Goal: Transaction & Acquisition: Purchase product/service

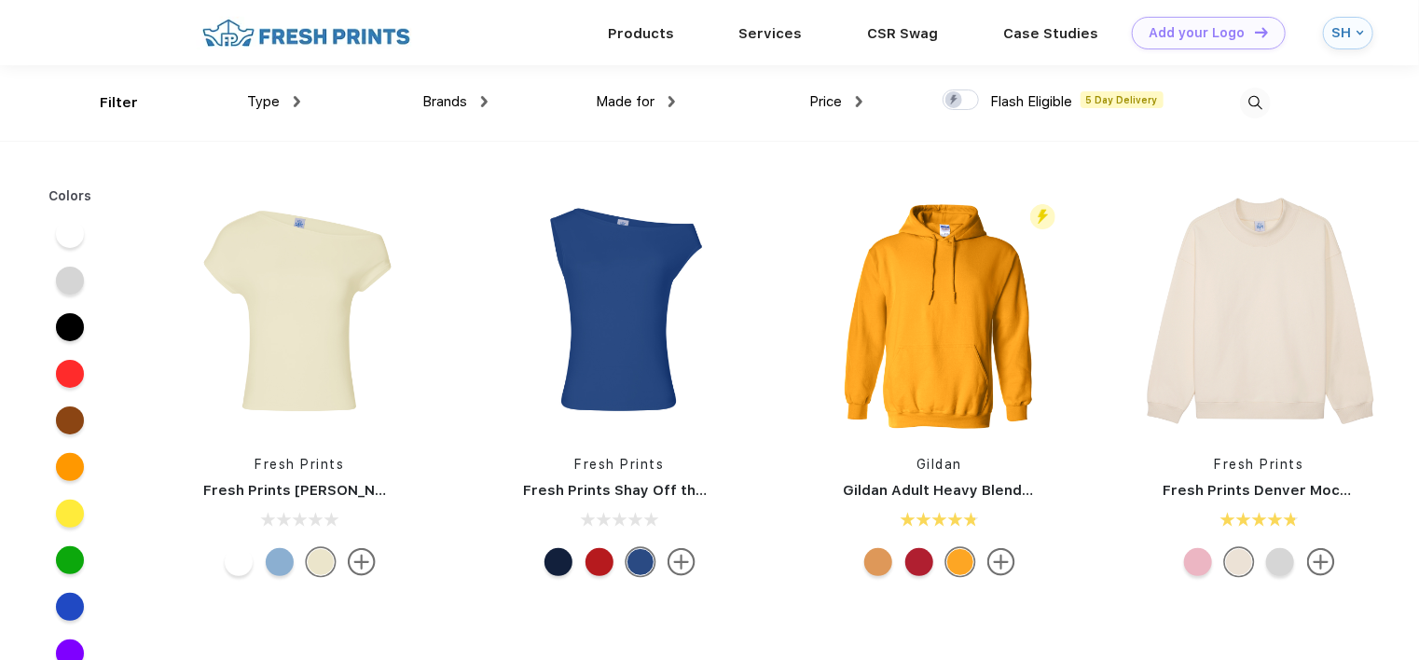
click at [74, 283] on div at bounding box center [70, 281] width 28 height 28
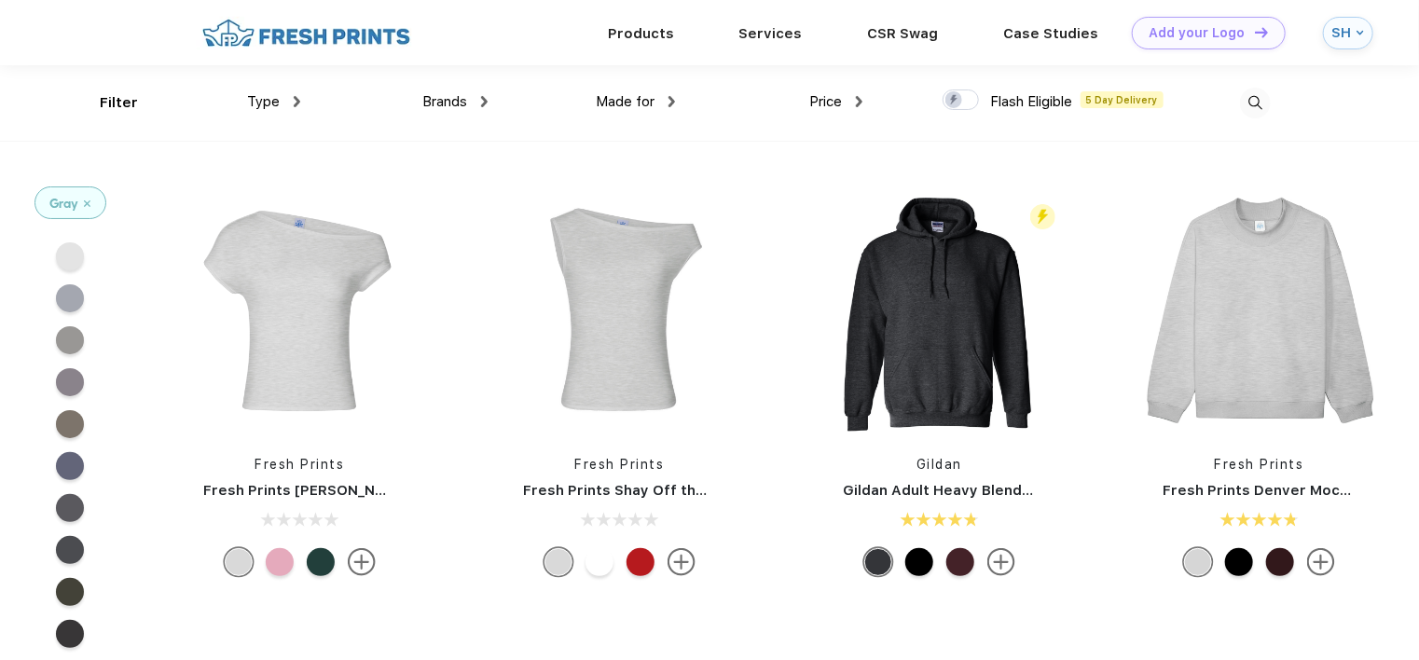
click at [76, 261] on div at bounding box center [70, 256] width 28 height 28
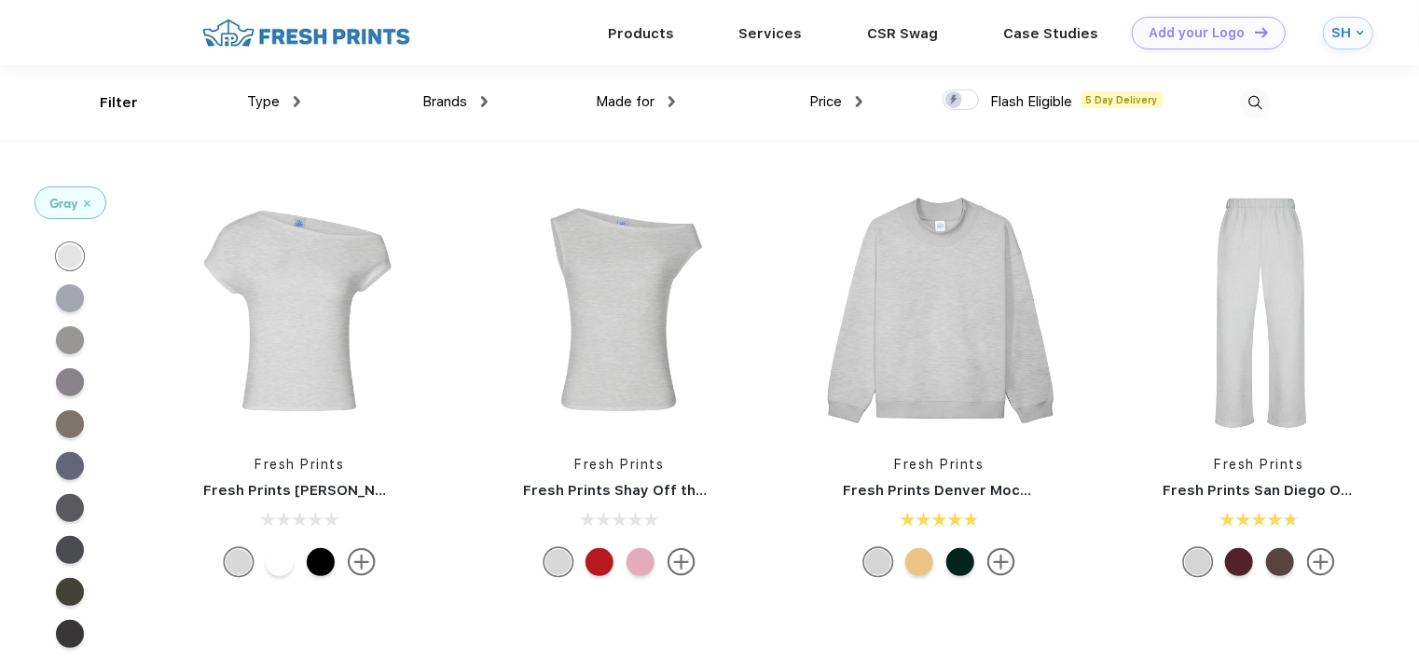
click at [858, 91] on div "Price" at bounding box center [835, 101] width 53 height 21
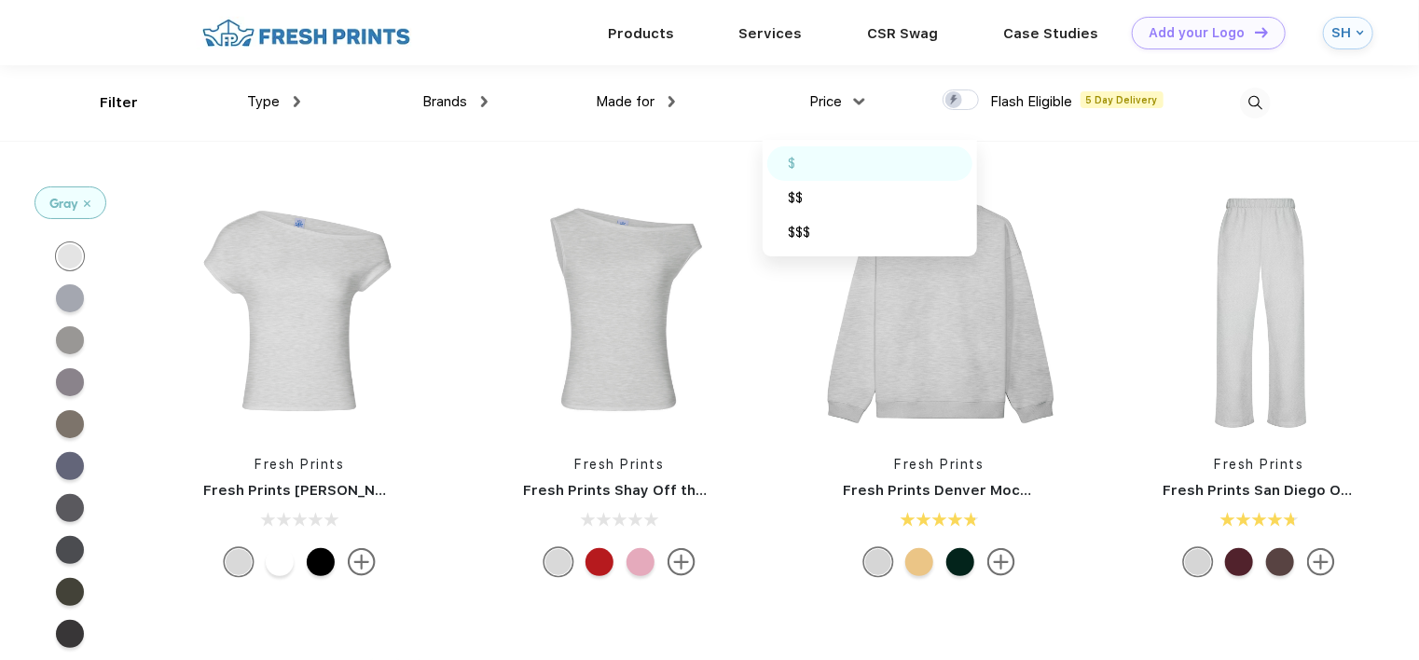
click at [793, 164] on div "$" at bounding box center [791, 164] width 7 height 20
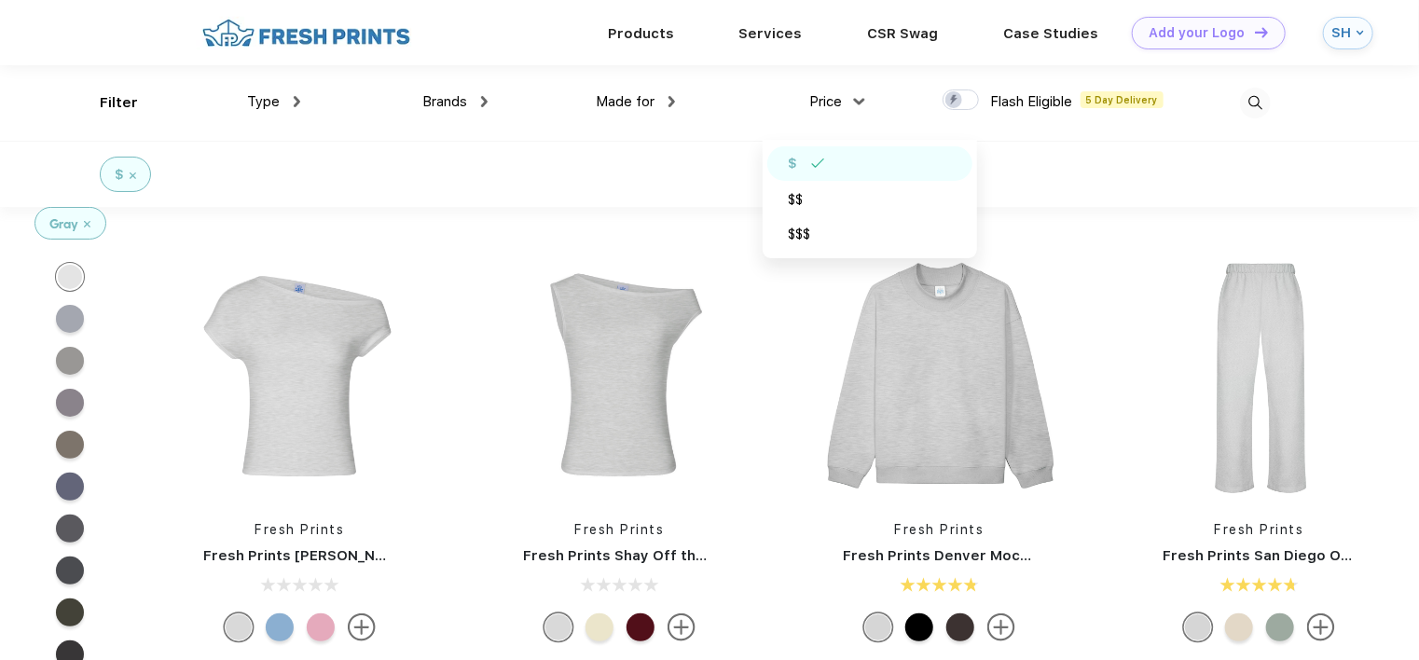
click at [298, 108] on div "Type" at bounding box center [273, 101] width 53 height 21
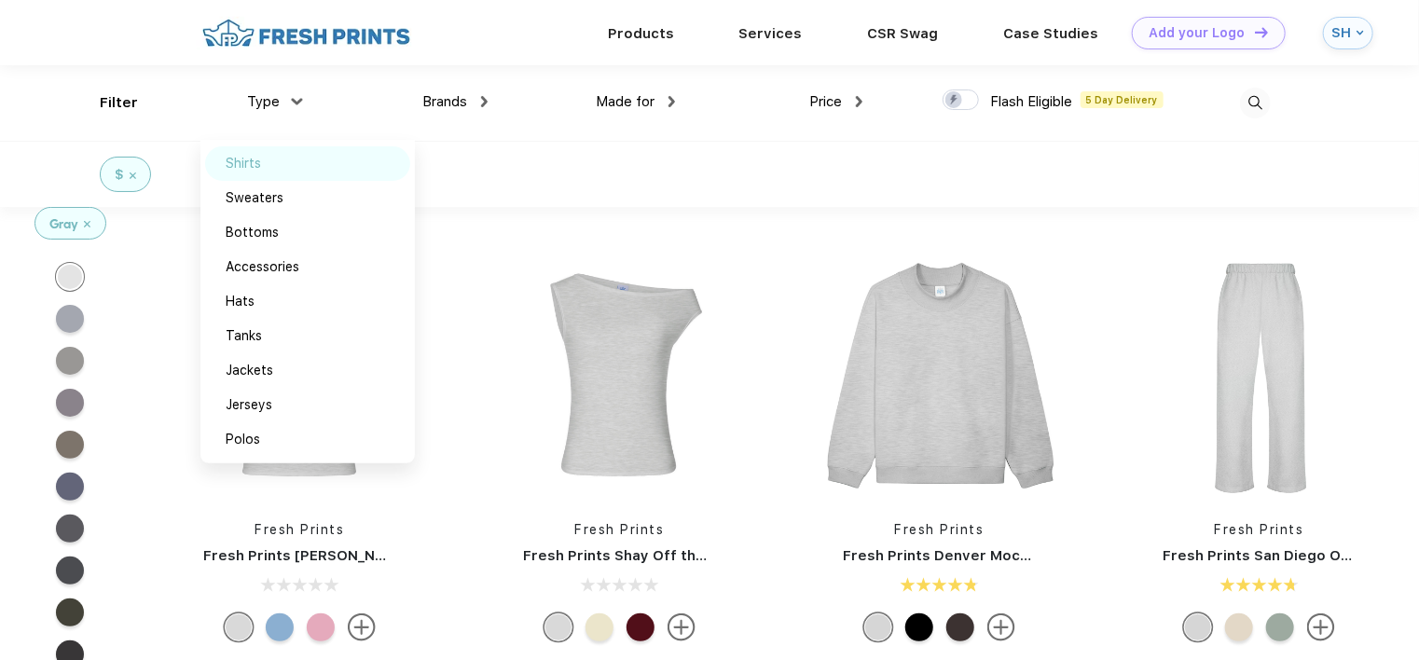
click at [240, 169] on div "Shirts" at bounding box center [243, 164] width 35 height 20
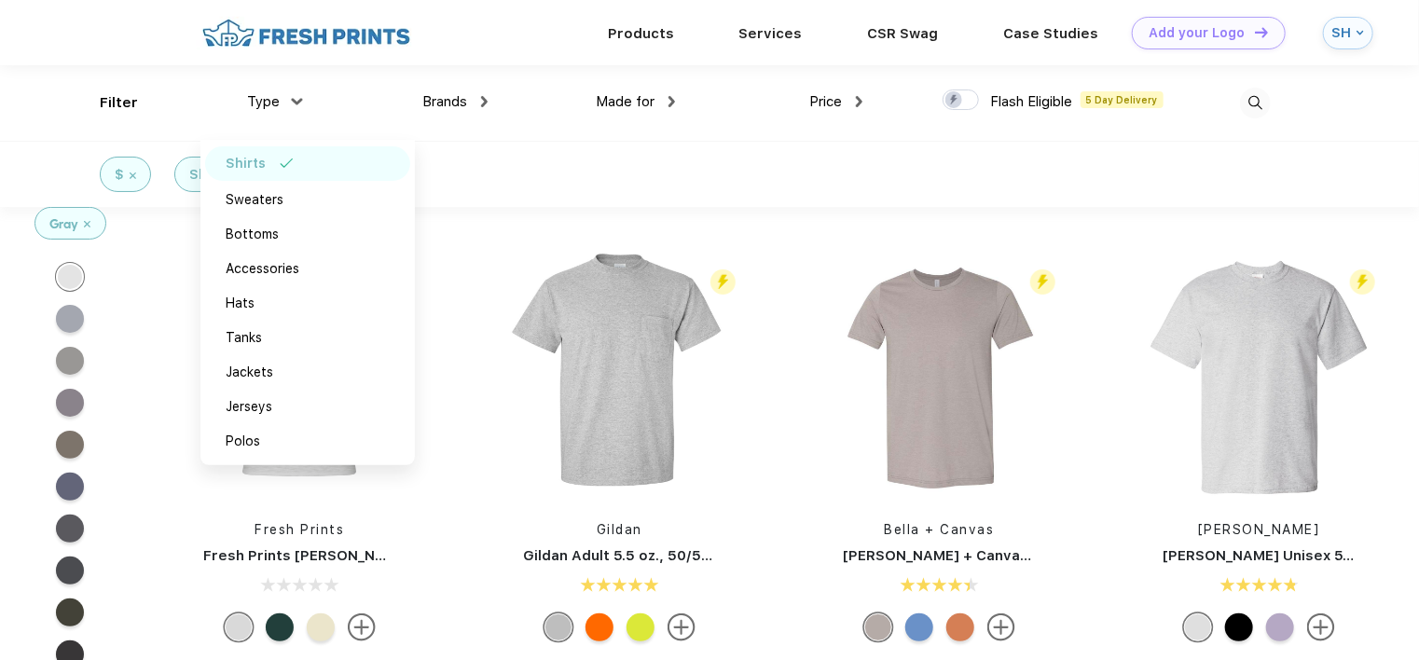
click at [641, 164] on div "$ Shirts" at bounding box center [709, 174] width 1419 height 66
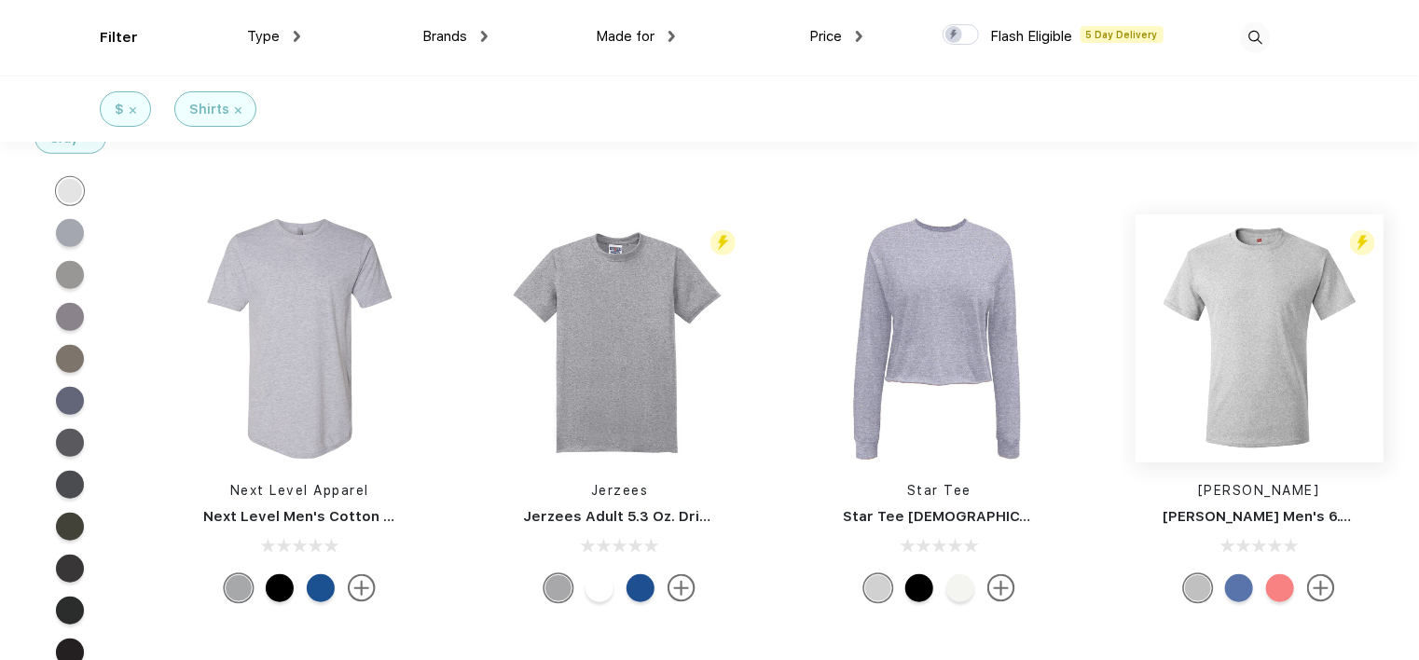
scroll to position [373, 0]
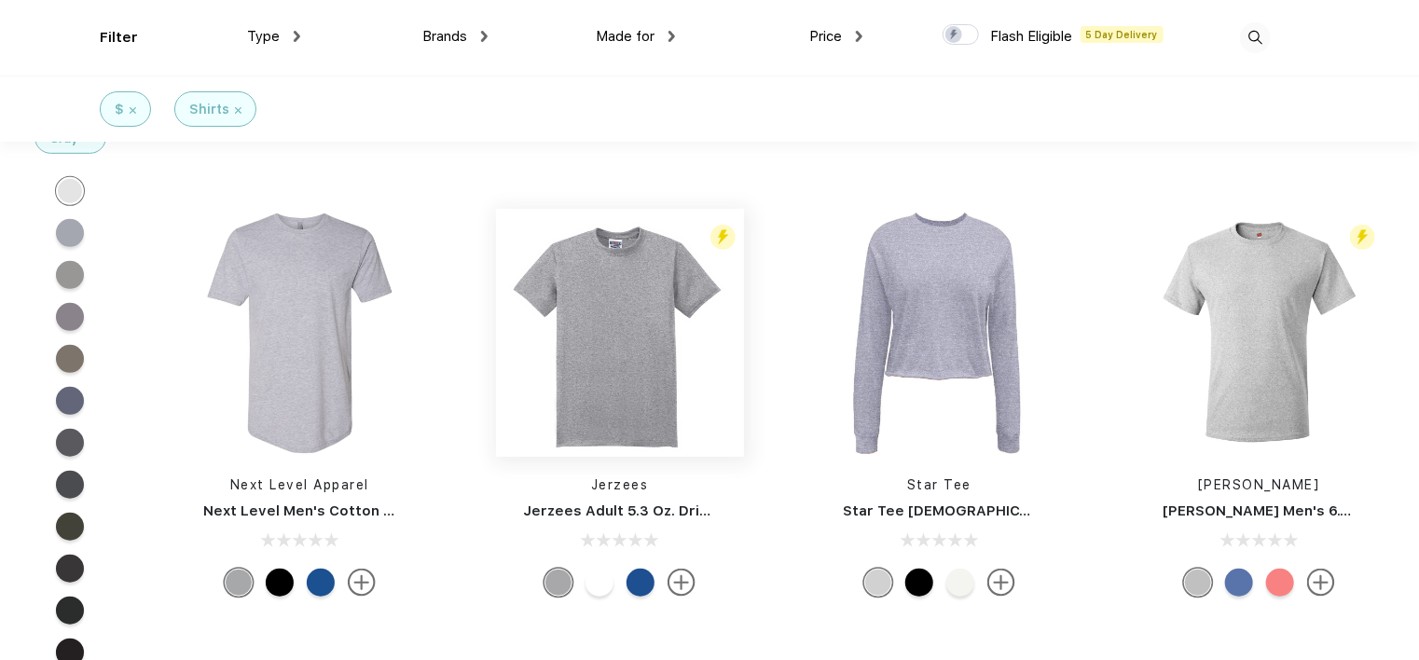
click at [616, 350] on img at bounding box center [620, 333] width 248 height 248
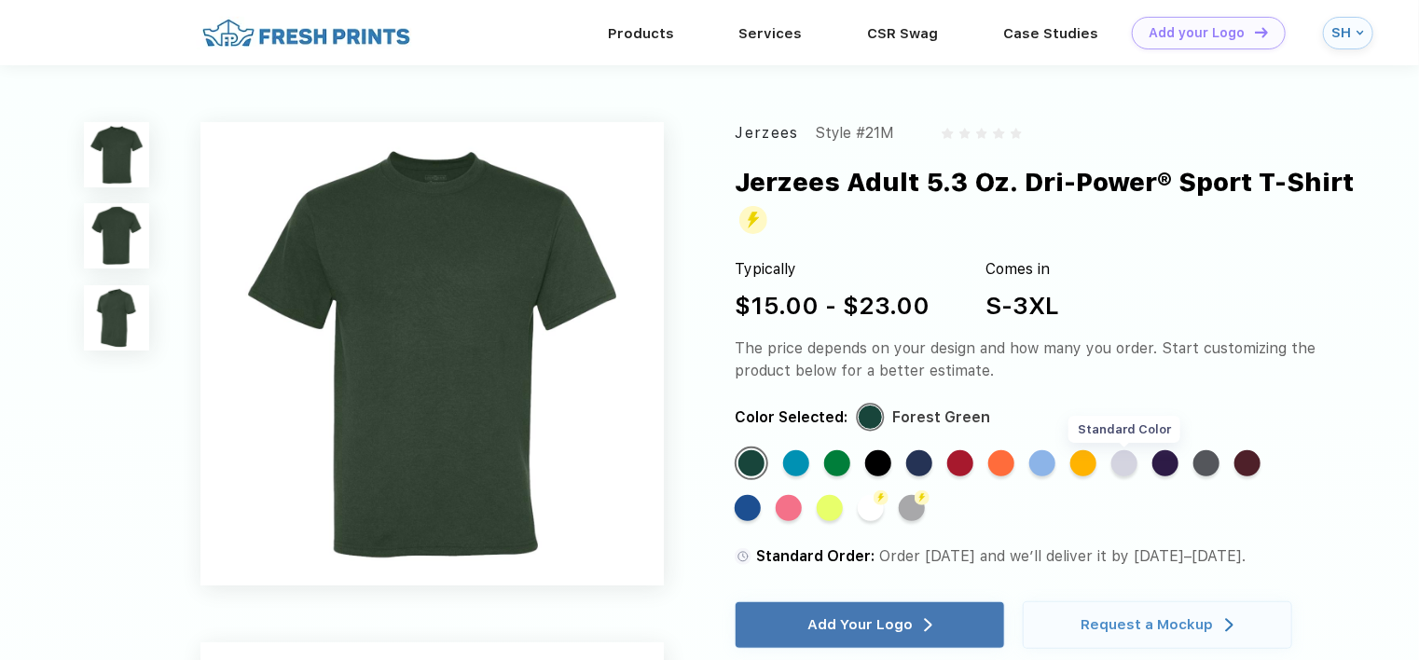
click at [1119, 458] on div "Standard Color" at bounding box center [1124, 463] width 26 height 26
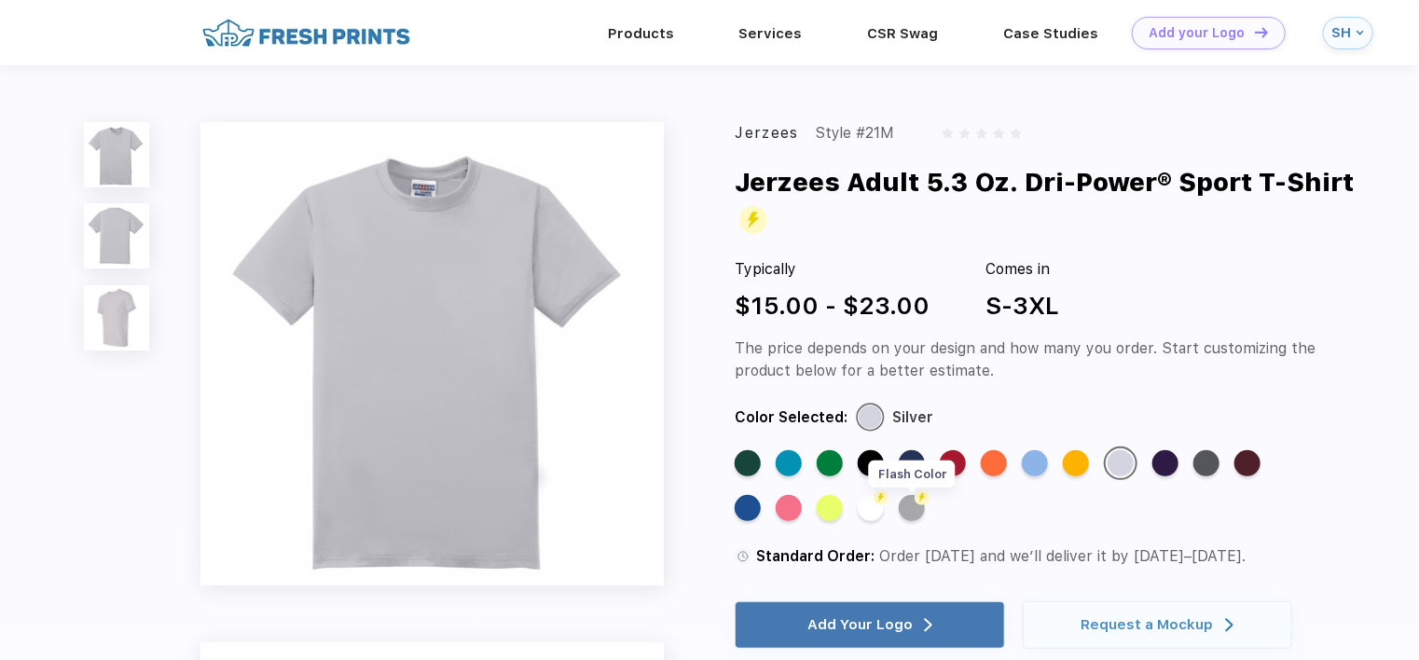
click at [906, 515] on div "Flash Color" at bounding box center [912, 508] width 26 height 26
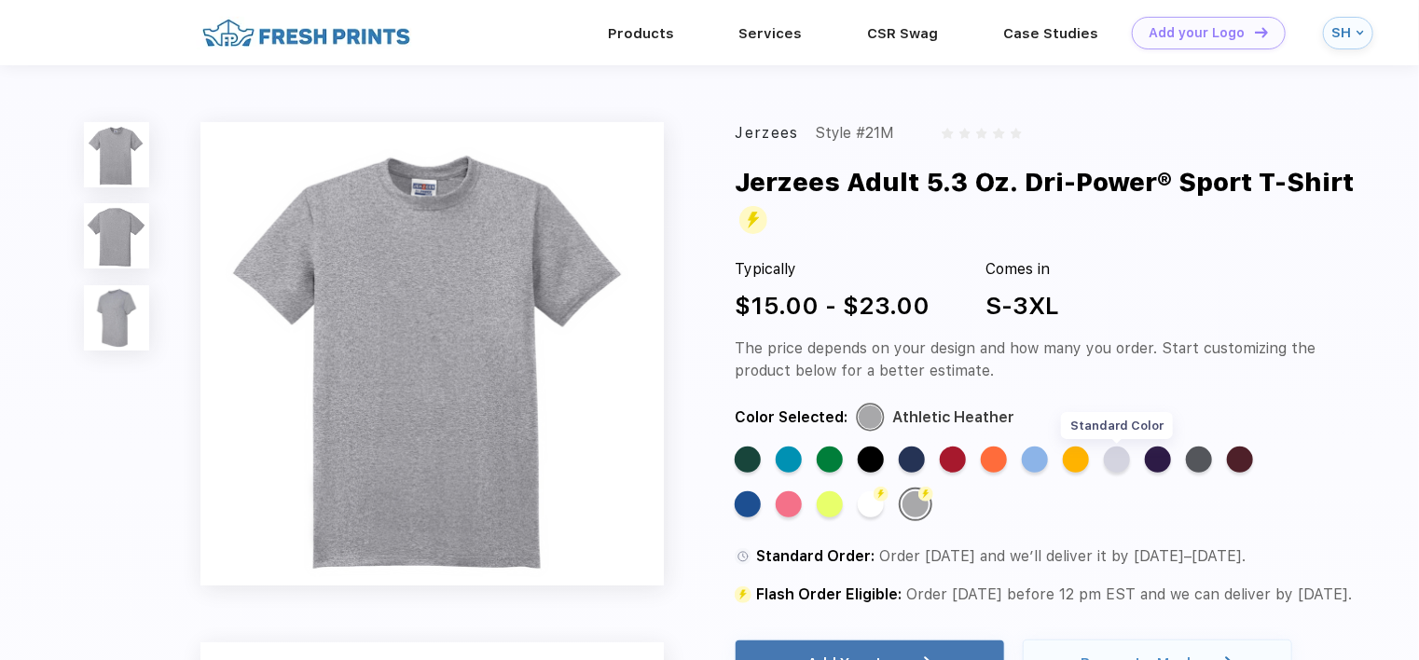
click at [1117, 463] on div "Standard Color" at bounding box center [1117, 459] width 26 height 26
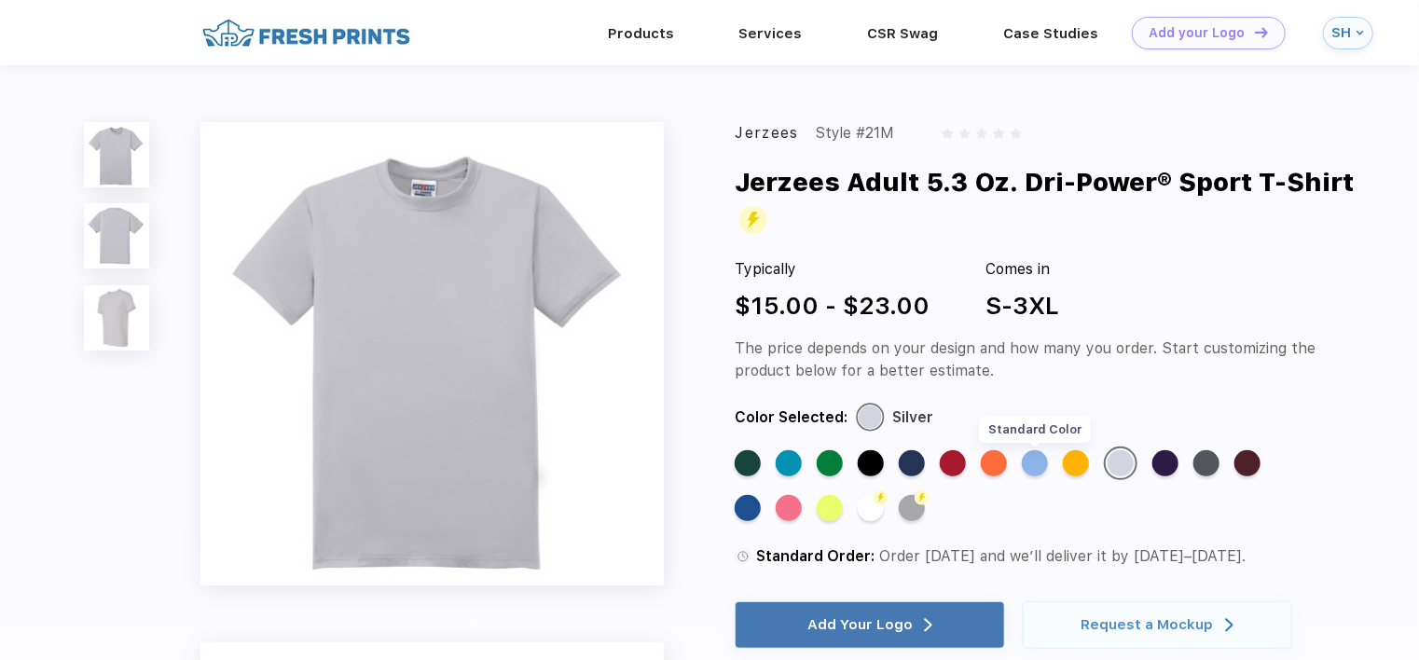
click at [1036, 458] on div "Standard Color" at bounding box center [1035, 463] width 26 height 26
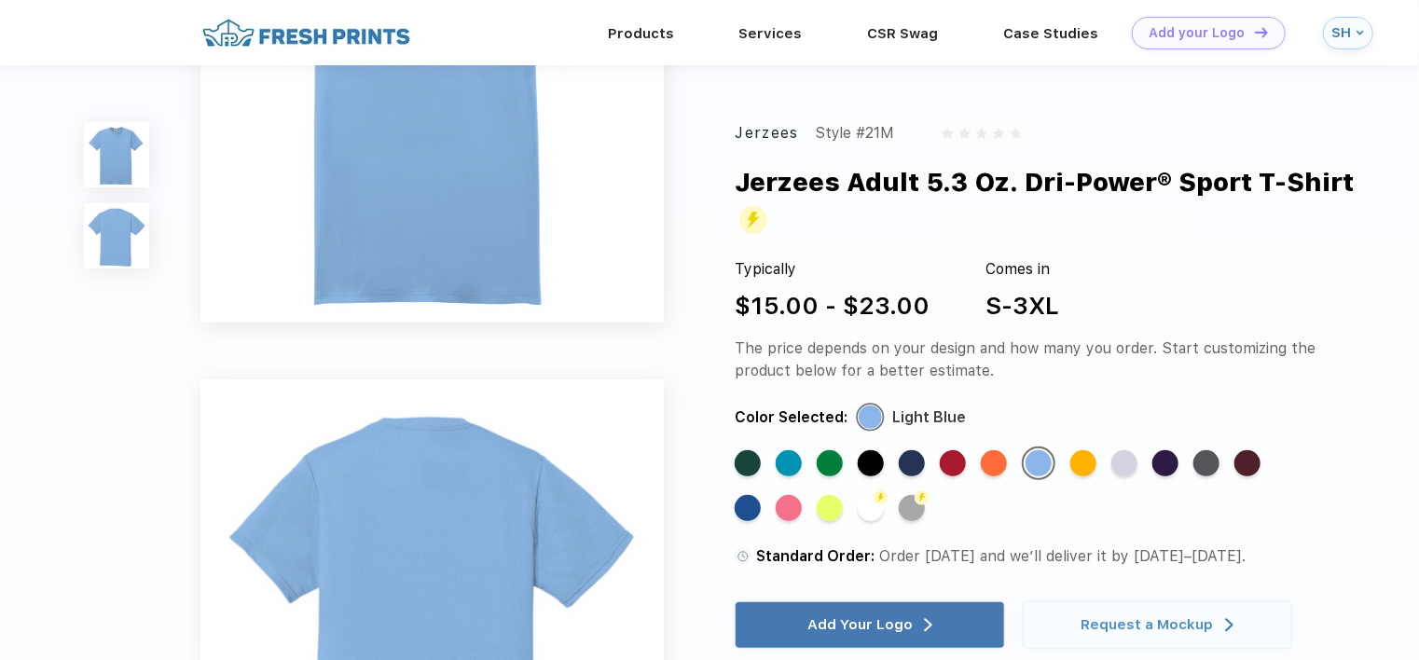
scroll to position [373, 0]
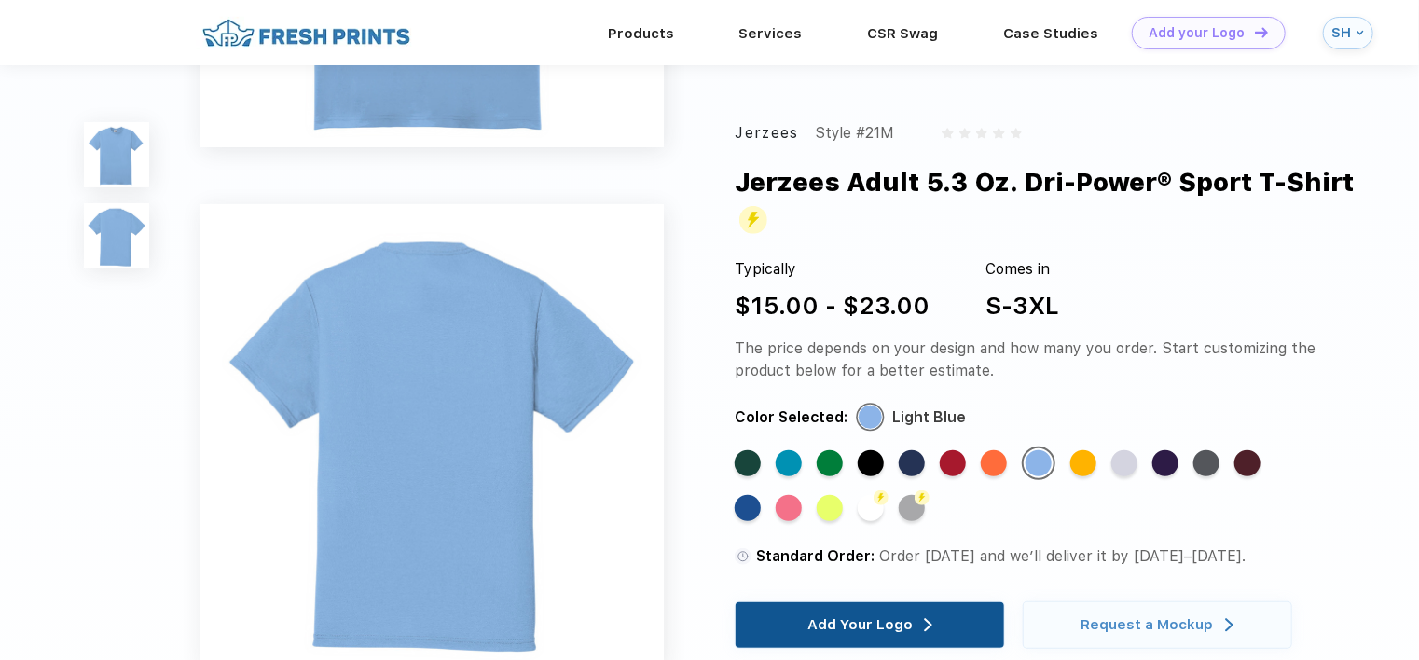
click at [891, 612] on div "Add Your Logo" at bounding box center [869, 625] width 125 height 46
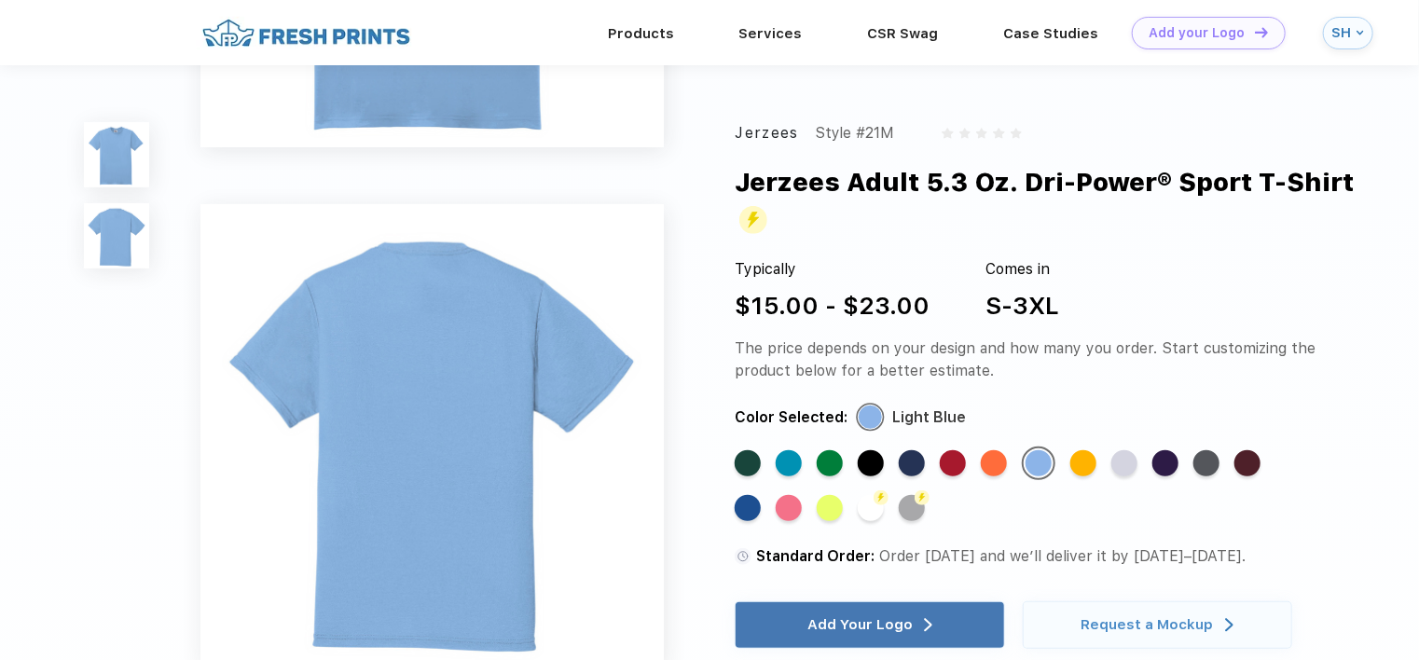
click at [1339, 28] on div "SH" at bounding box center [1341, 33] width 21 height 16
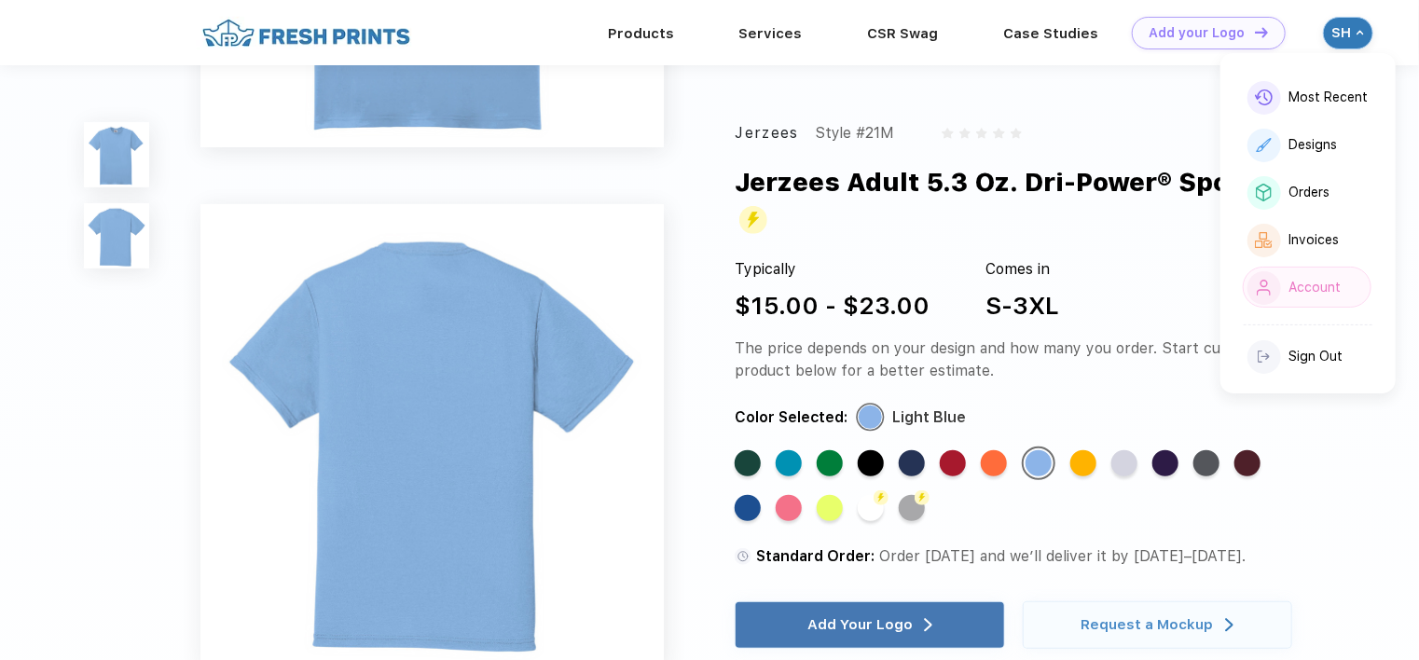
click at [1308, 295] on div "Account" at bounding box center [1315, 288] width 52 height 16
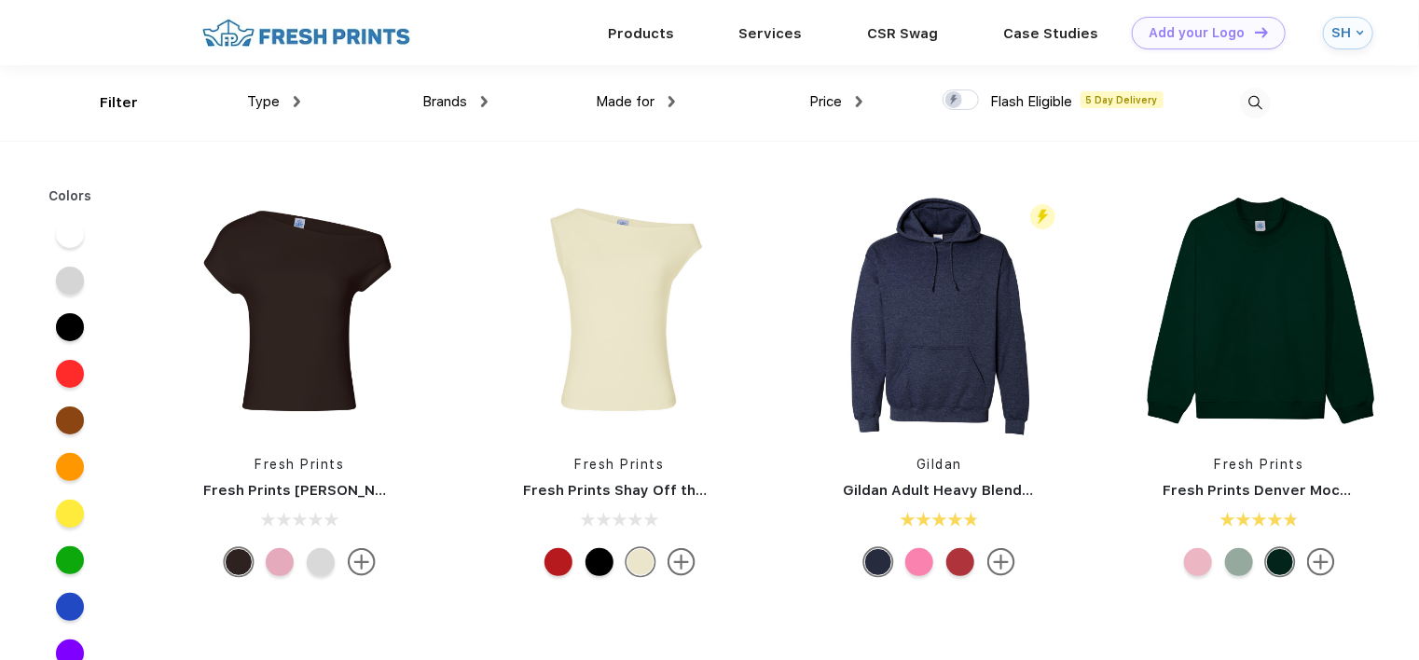
click at [1260, 99] on img at bounding box center [1255, 103] width 31 height 31
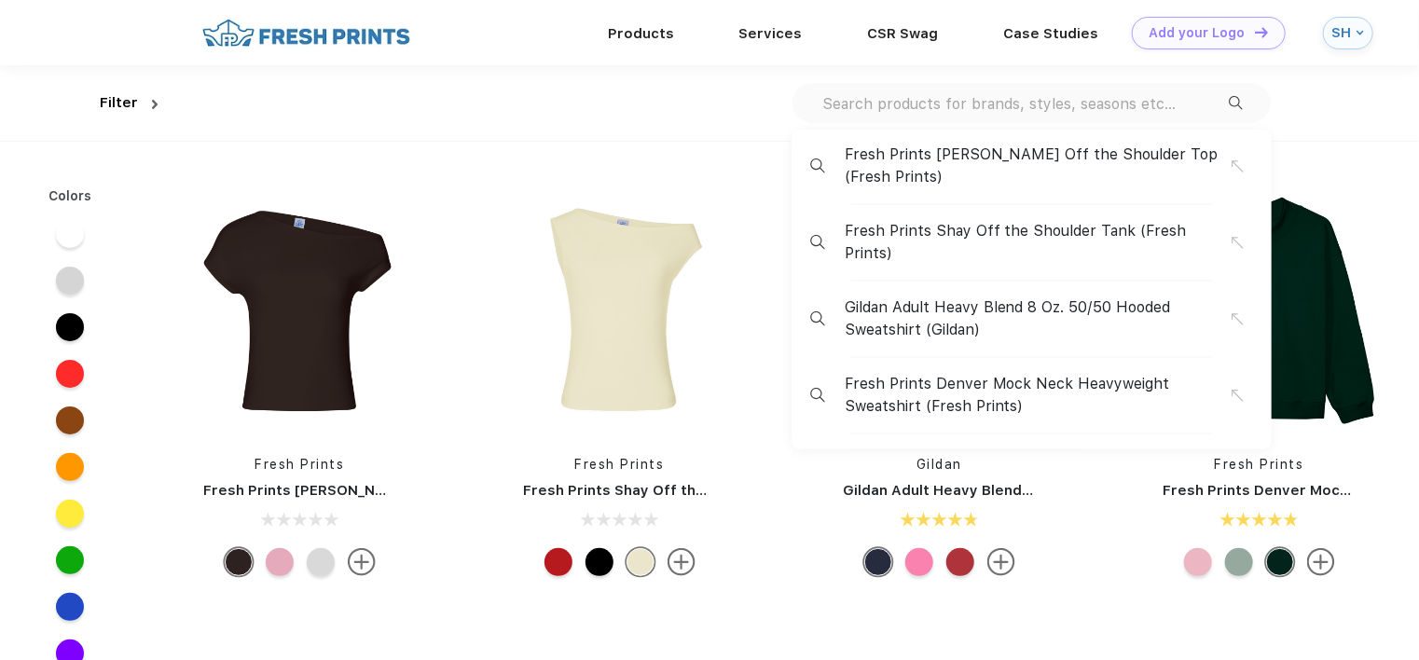
click at [995, 99] on input "text" at bounding box center [1024, 103] width 408 height 21
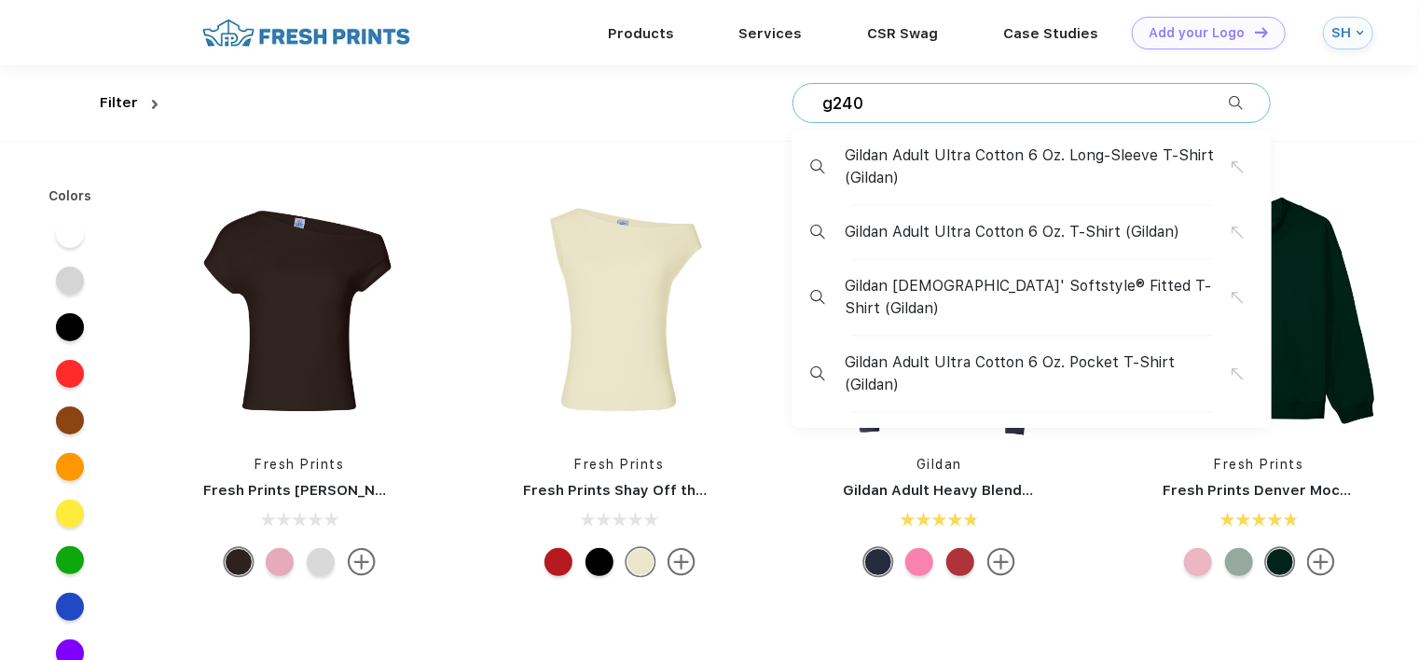
type input "g240"
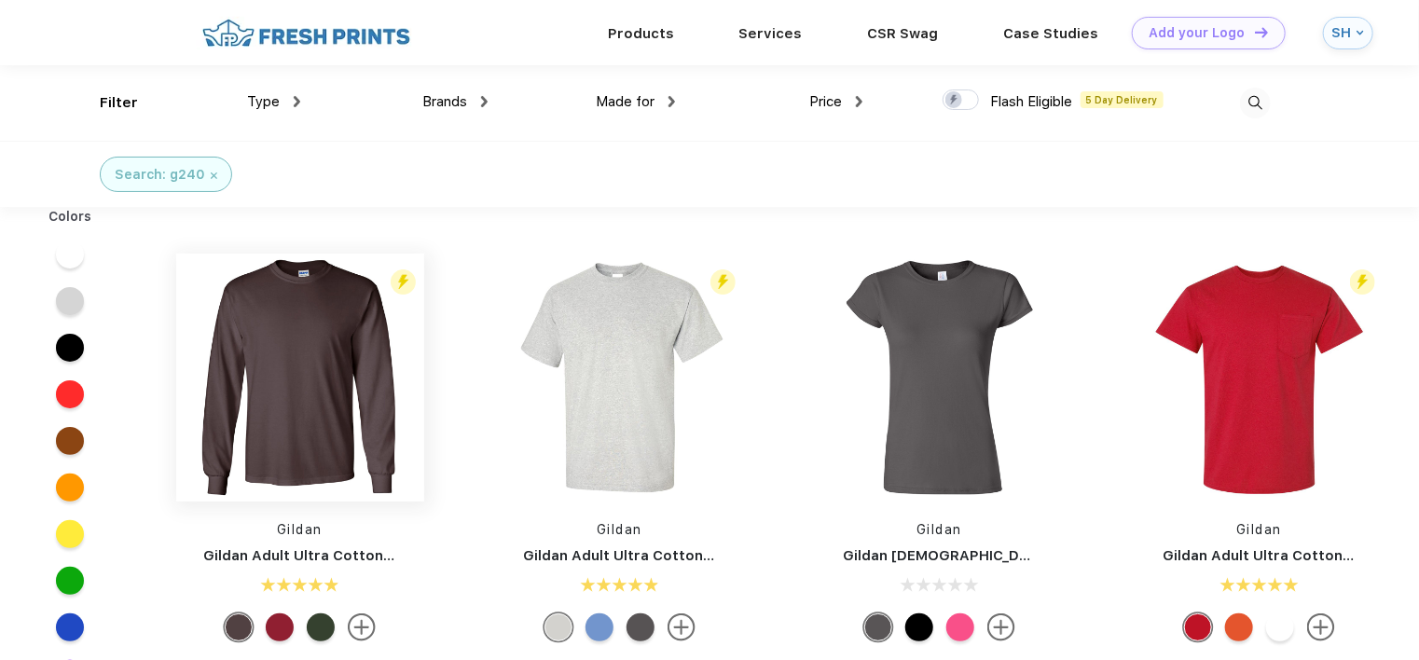
click at [324, 365] on img at bounding box center [300, 378] width 248 height 248
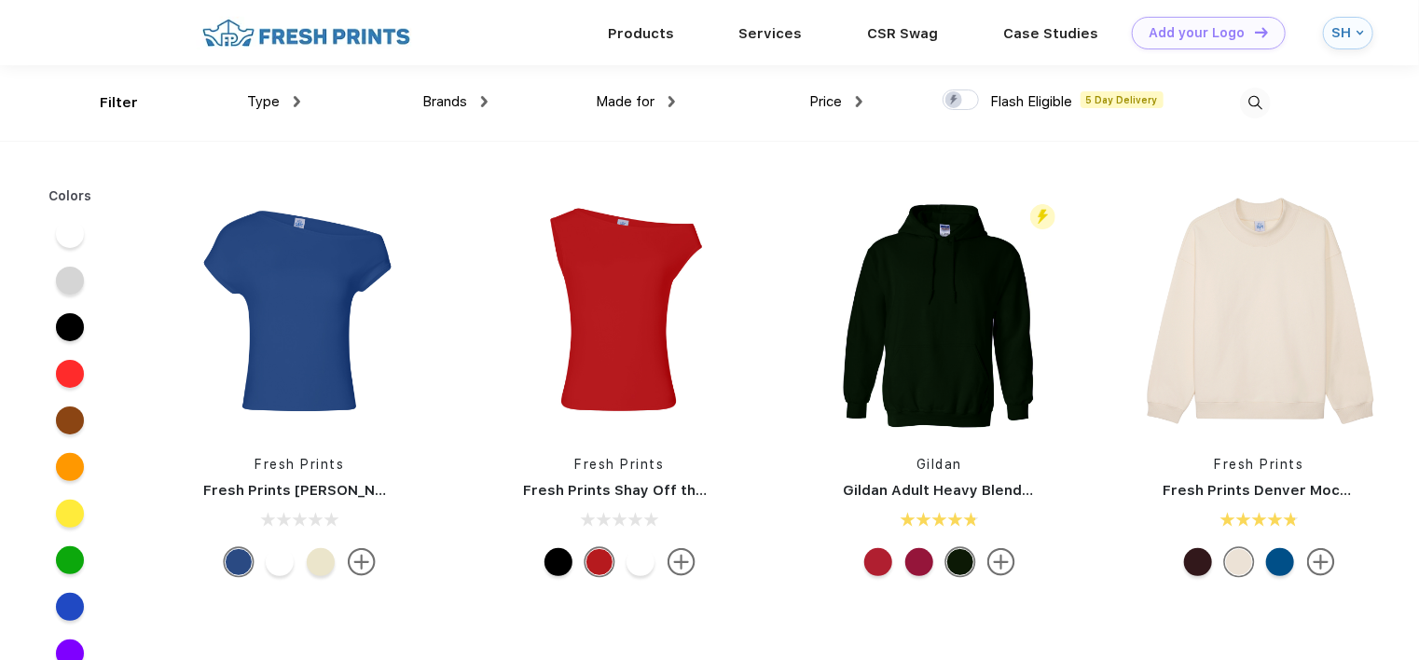
click at [274, 94] on span "Type" at bounding box center [263, 101] width 33 height 17
click at [295, 107] on div "Type" at bounding box center [273, 101] width 53 height 21
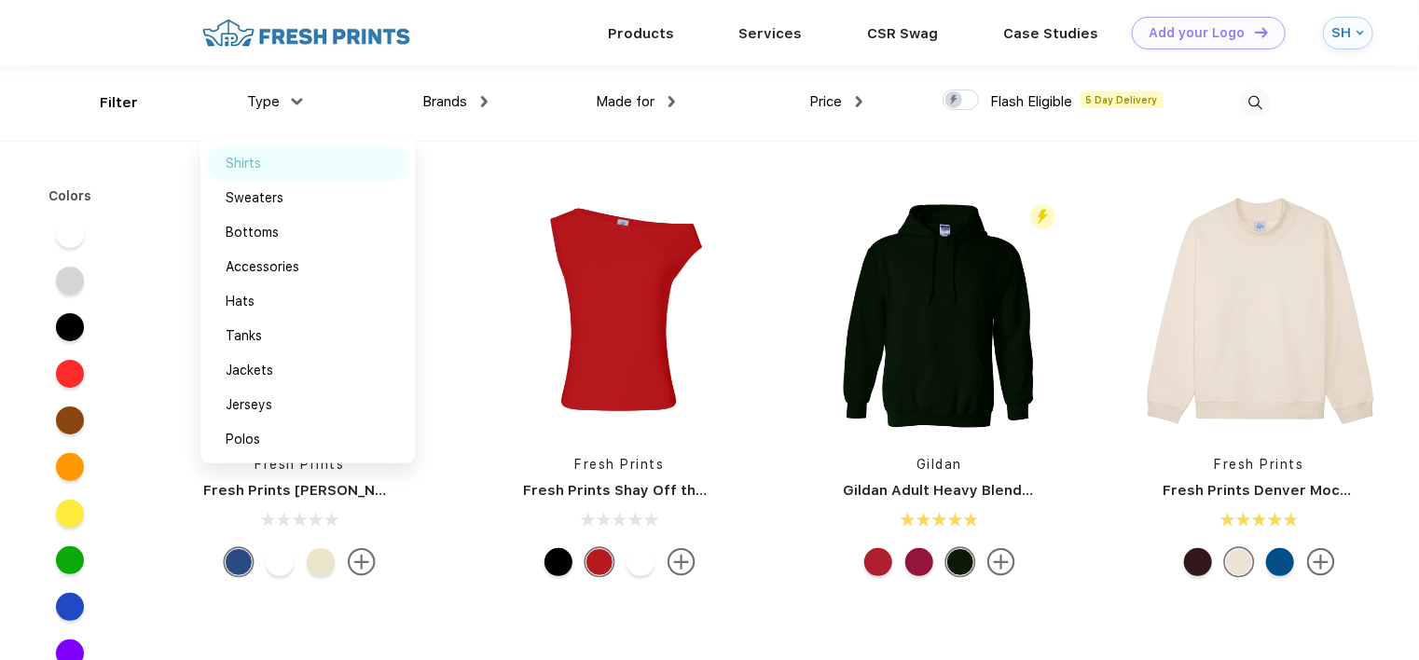
click at [264, 158] on div "Shirts" at bounding box center [307, 163] width 205 height 34
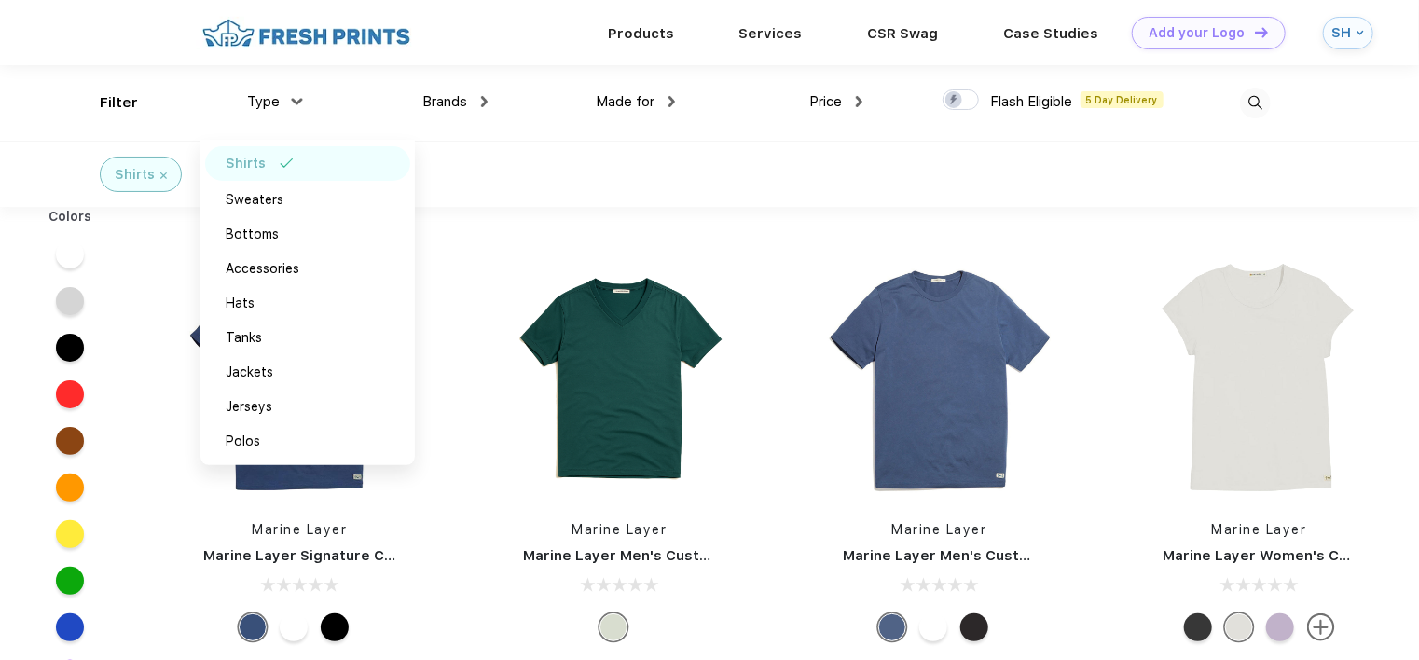
click at [858, 97] on img at bounding box center [859, 101] width 7 height 11
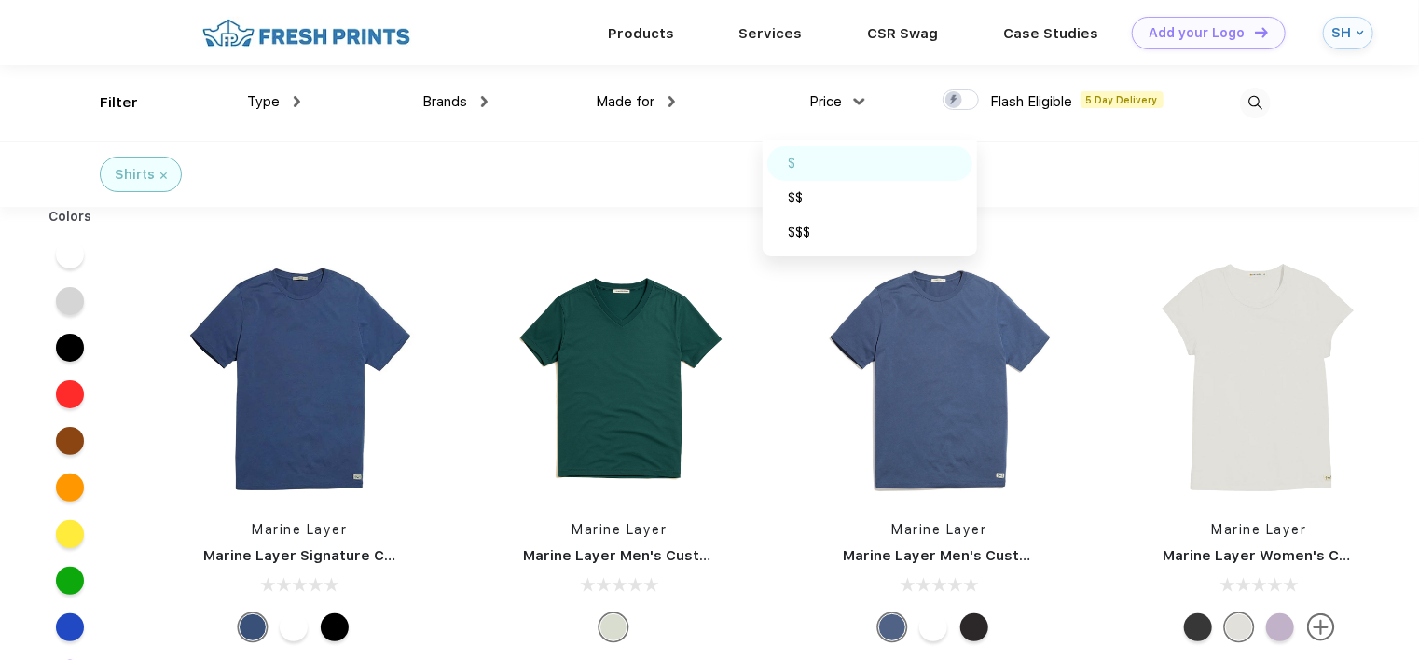
click at [783, 162] on div "$" at bounding box center [869, 163] width 205 height 34
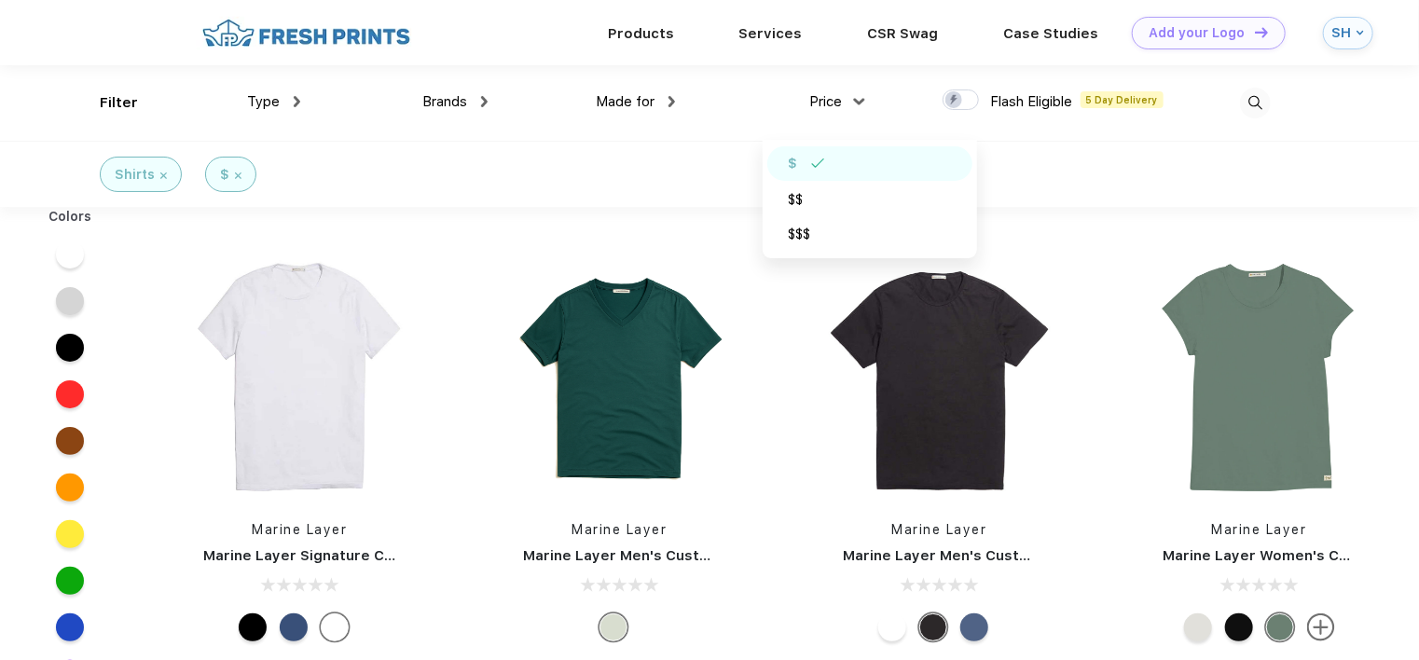
click at [577, 175] on div "Shirts $" at bounding box center [709, 174] width 1419 height 66
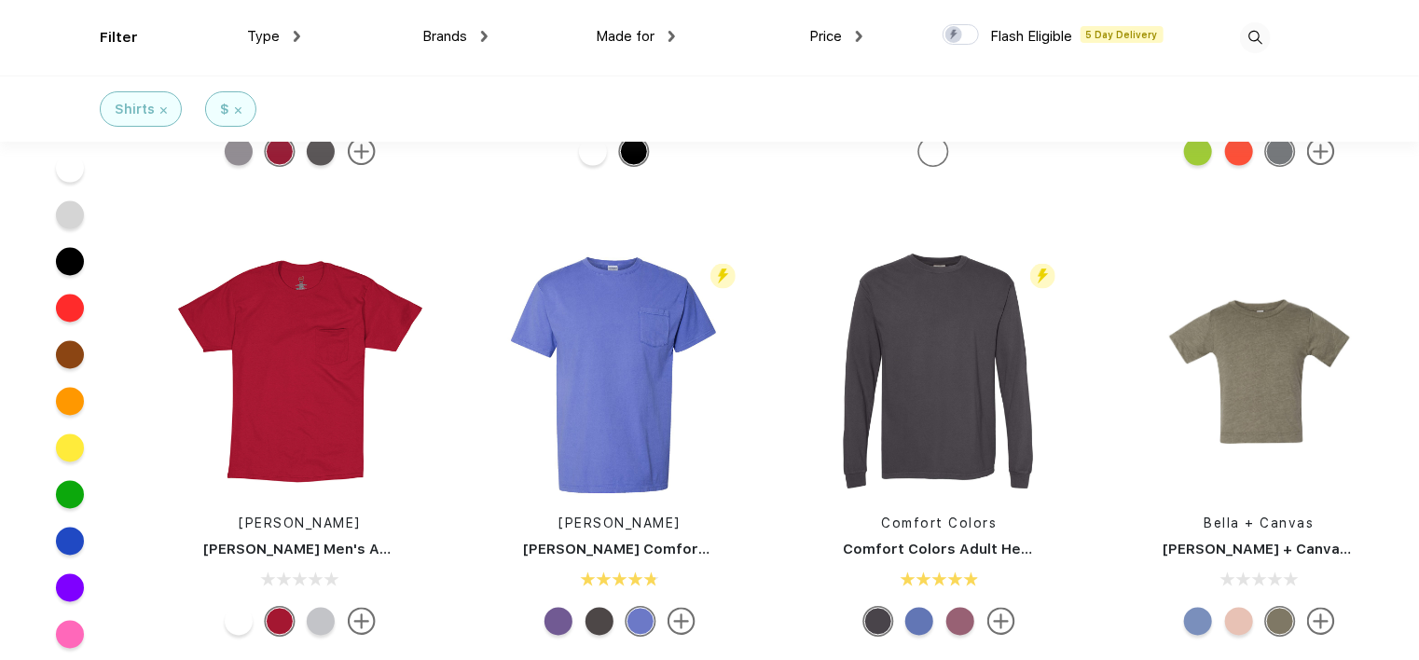
scroll to position [5033, 0]
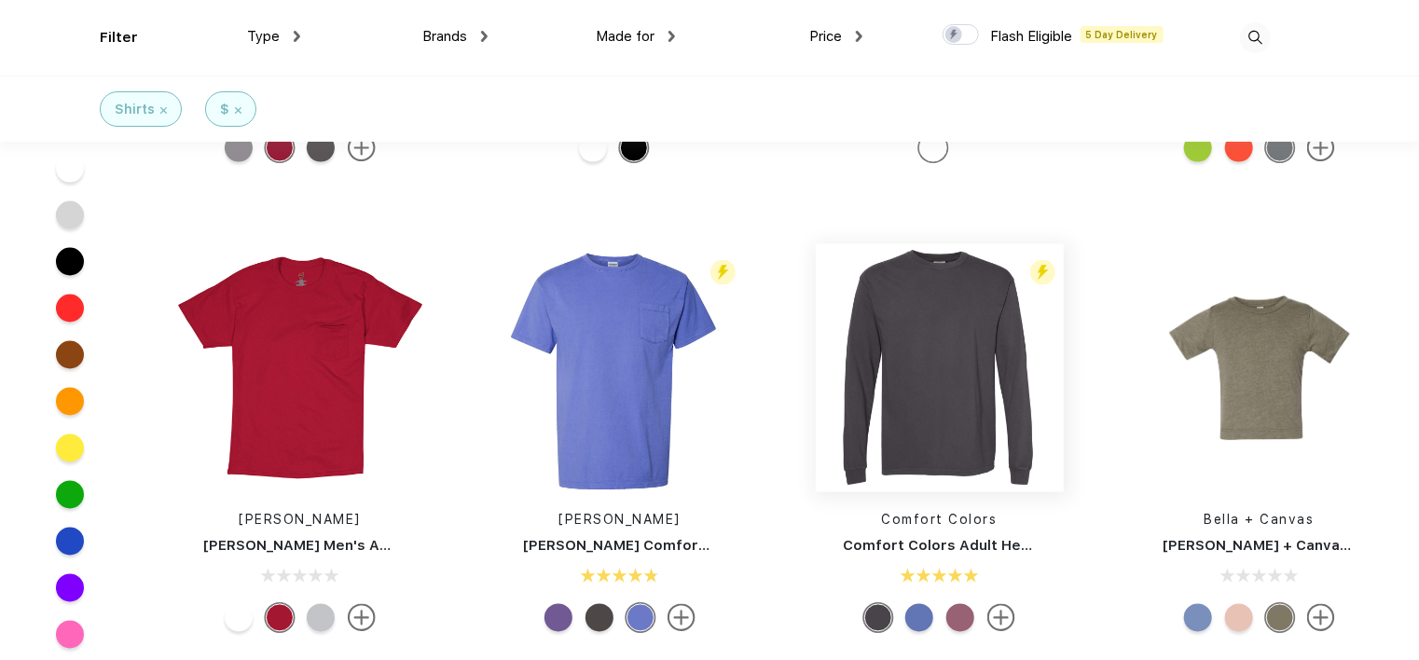
click at [917, 364] on img at bounding box center [940, 368] width 248 height 248
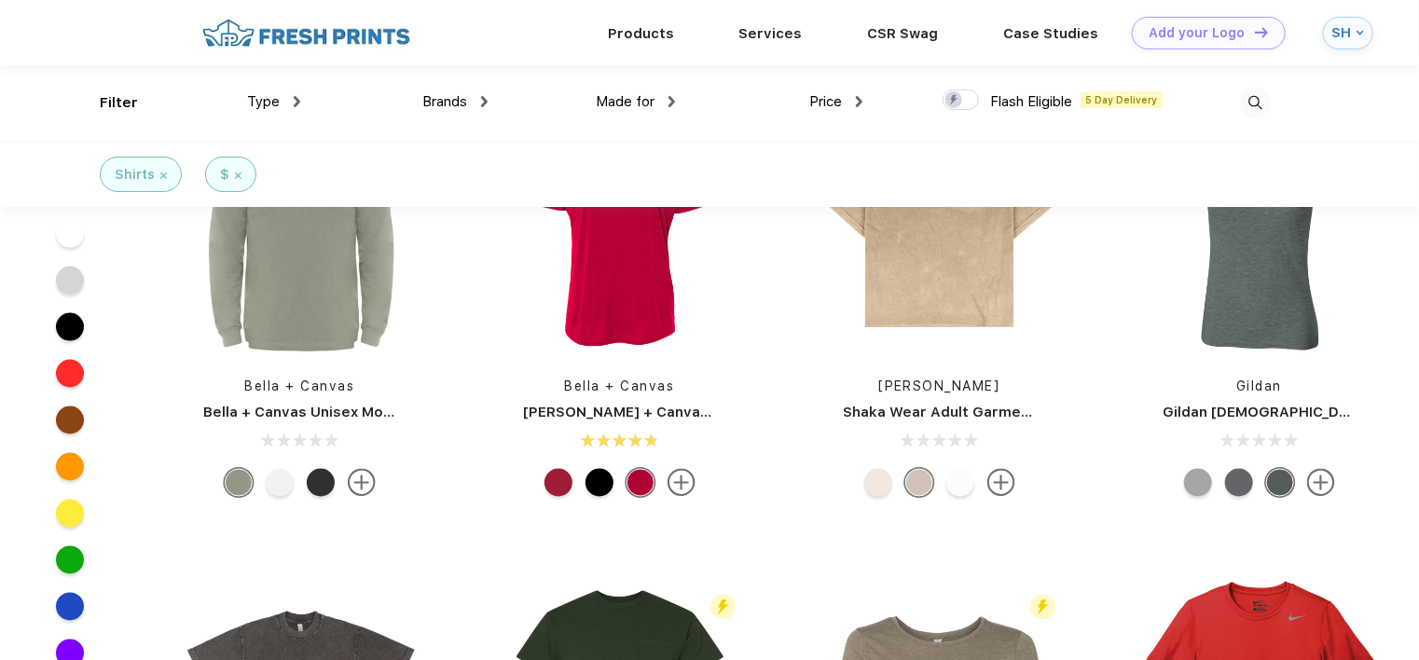
scroll to position [1305, 0]
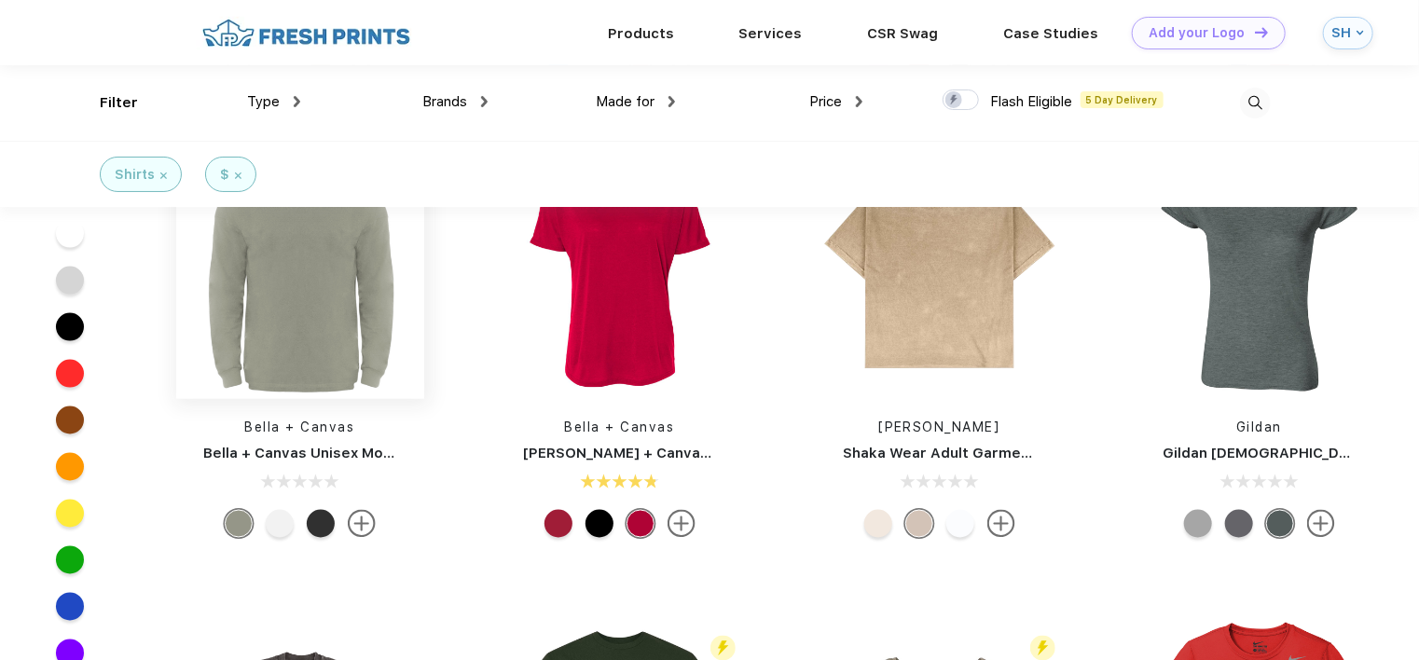
click at [323, 313] on img at bounding box center [300, 275] width 248 height 248
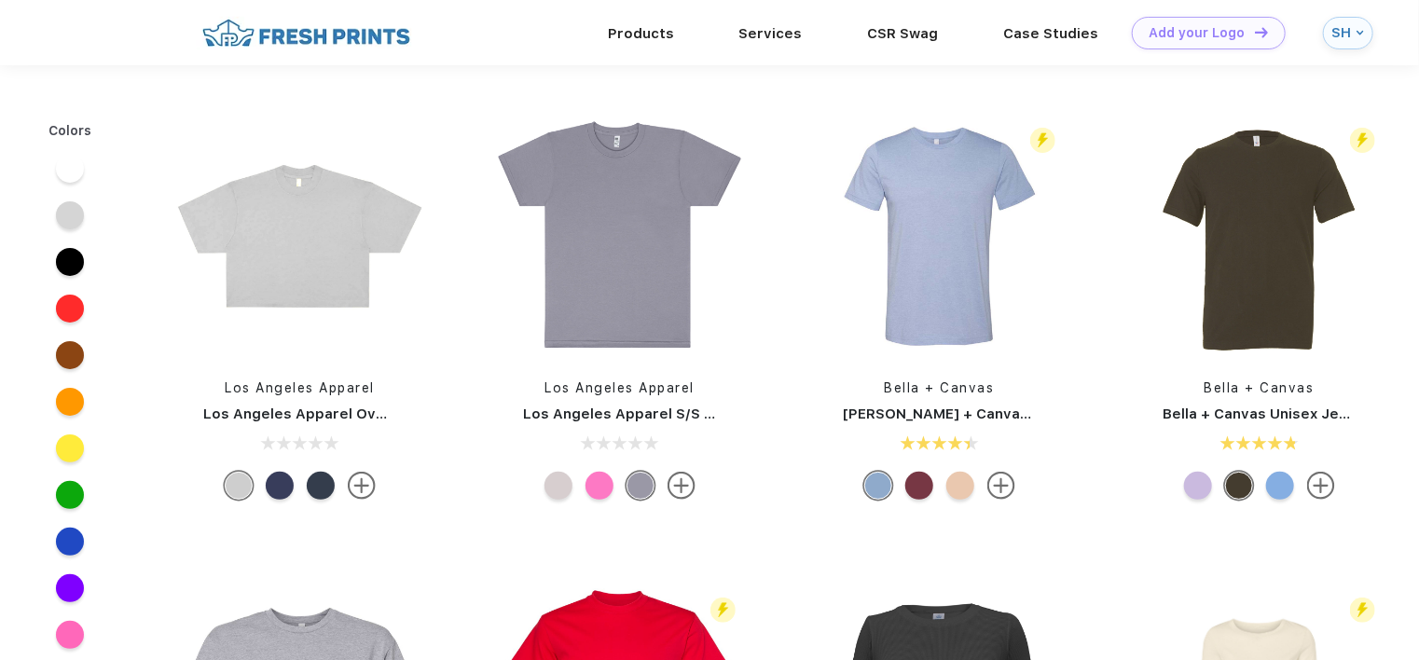
scroll to position [865, 0]
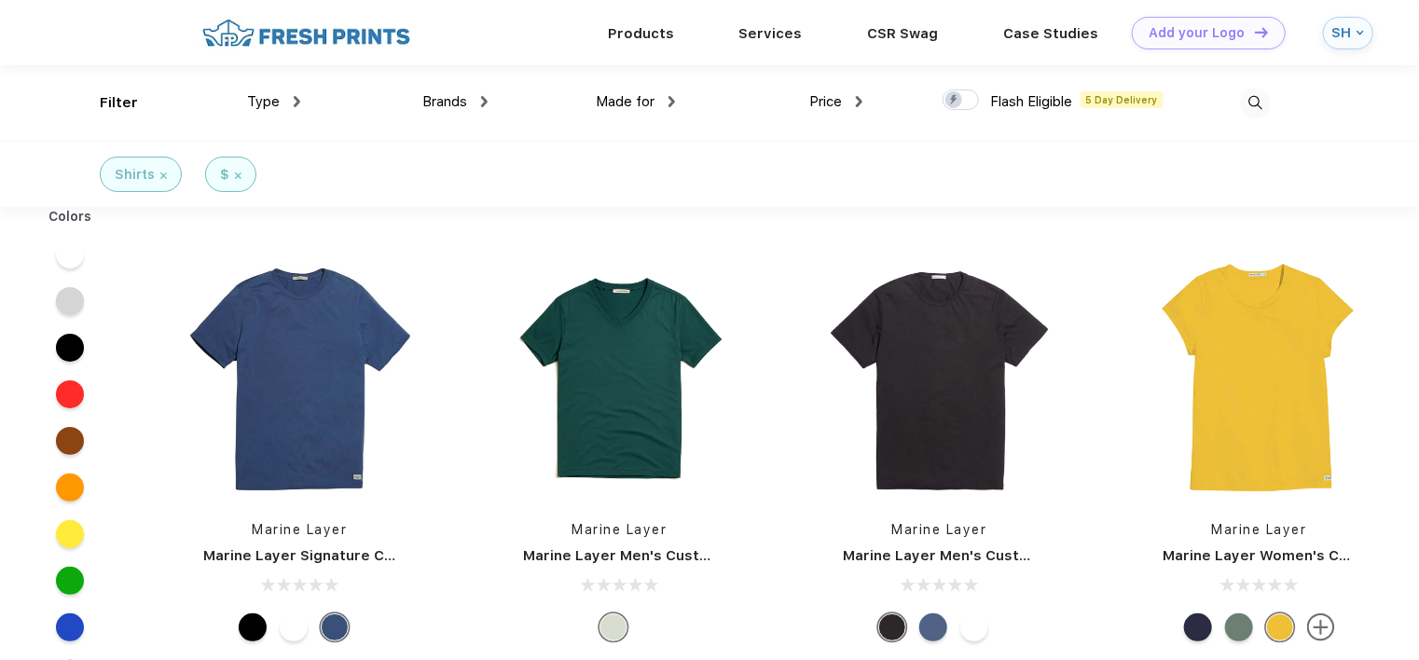
click at [682, 97] on div "Price $ $$ $$$" at bounding box center [768, 103] width 187 height 76
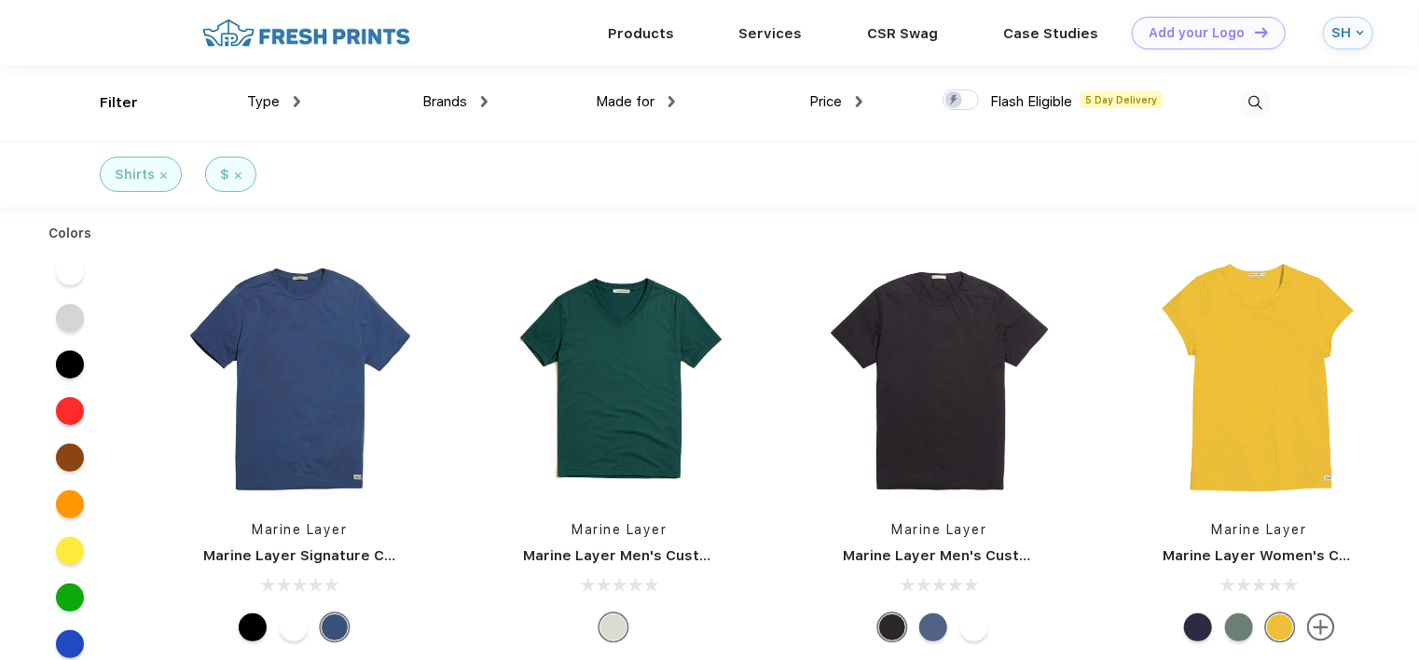
click at [652, 97] on span "Made for" at bounding box center [625, 101] width 59 height 17
click at [672, 101] on img at bounding box center [671, 101] width 7 height 11
click at [588, 170] on div "Unisex" at bounding box center [594, 164] width 40 height 20
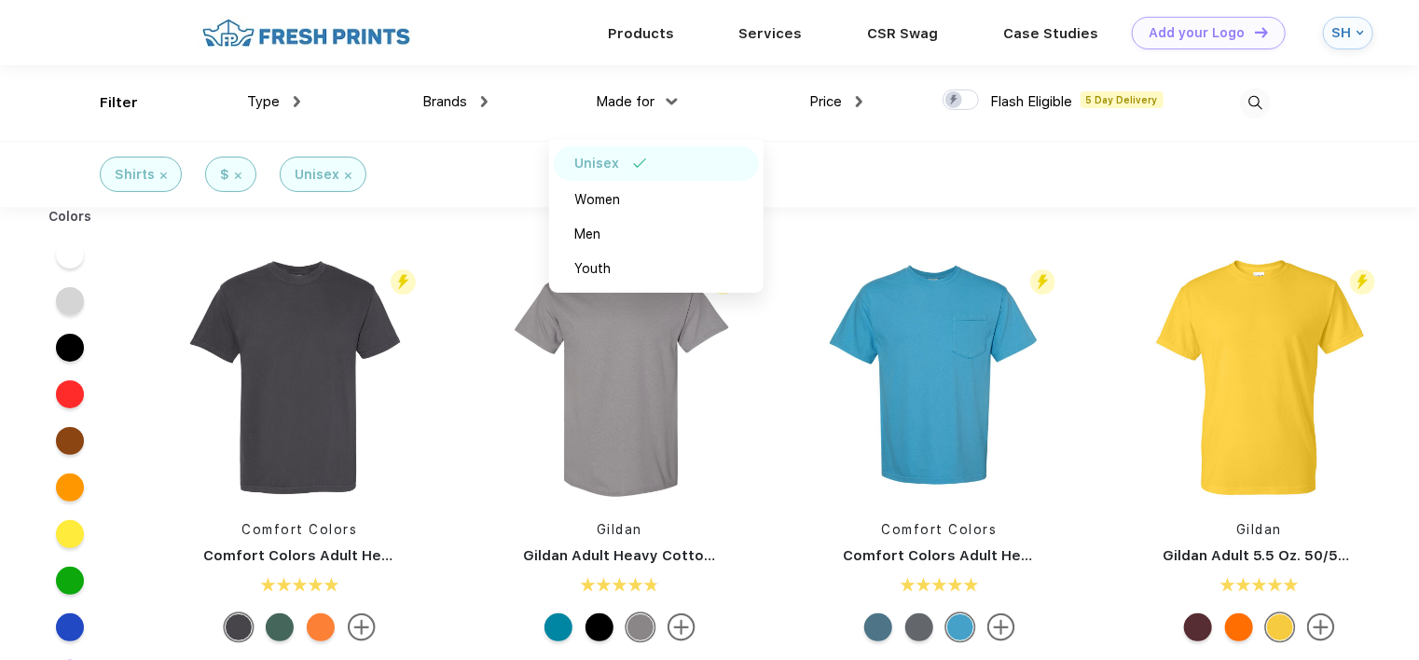
click at [982, 137] on div "Flash Eligible 5 Day Delivery" at bounding box center [1052, 103] width 221 height 76
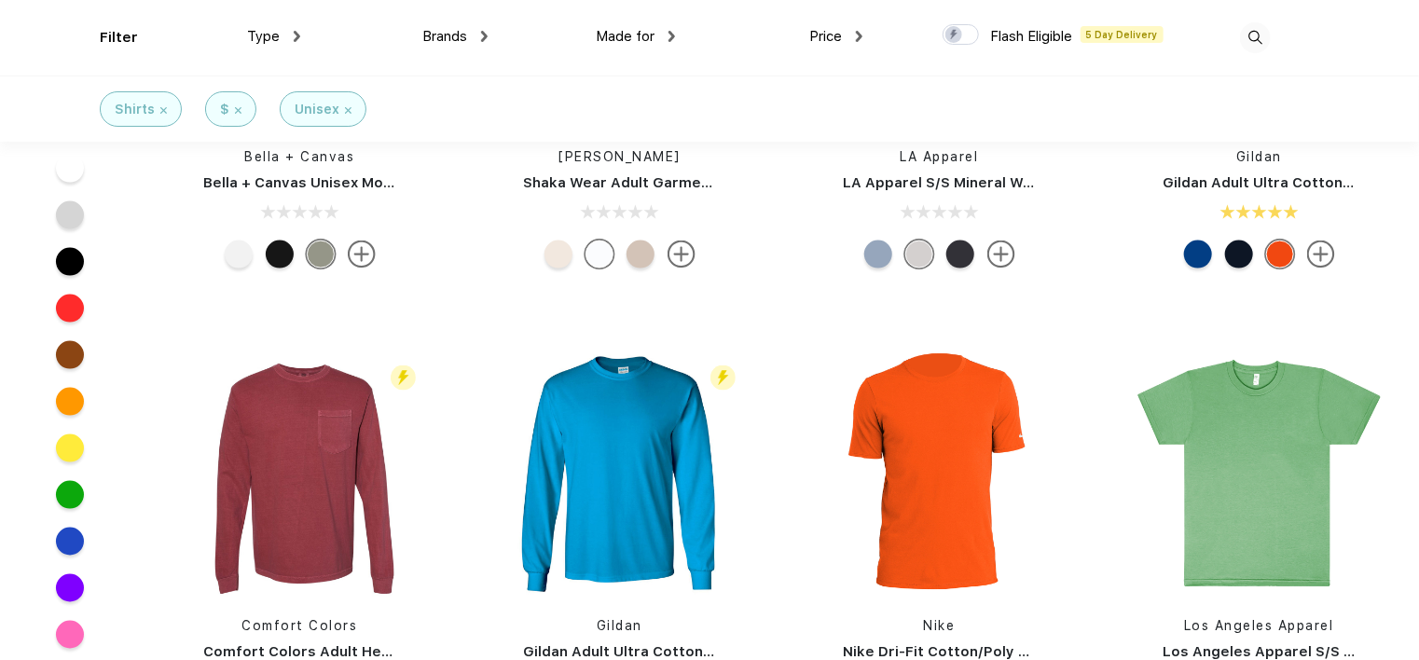
scroll to position [1212, 0]
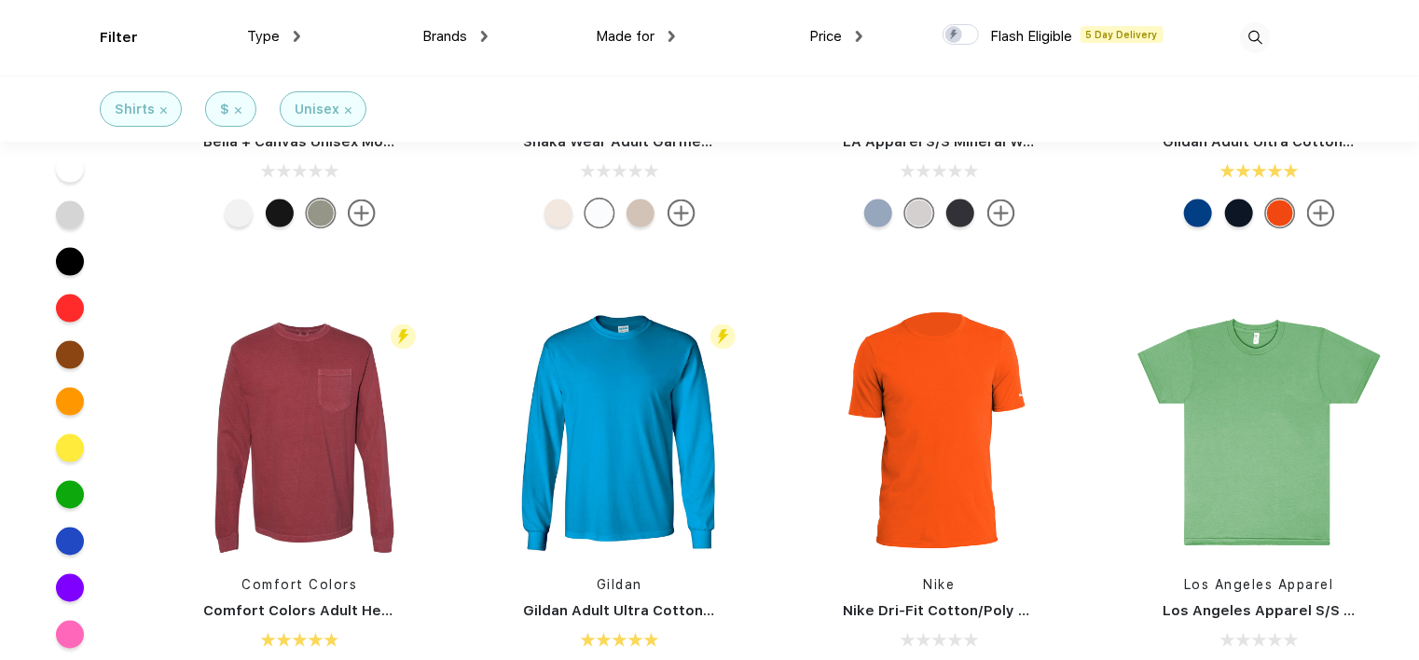
click at [953, 26] on div at bounding box center [960, 34] width 36 height 21
click at [953, 26] on input "checkbox" at bounding box center [948, 29] width 12 height 12
checkbox input "true"
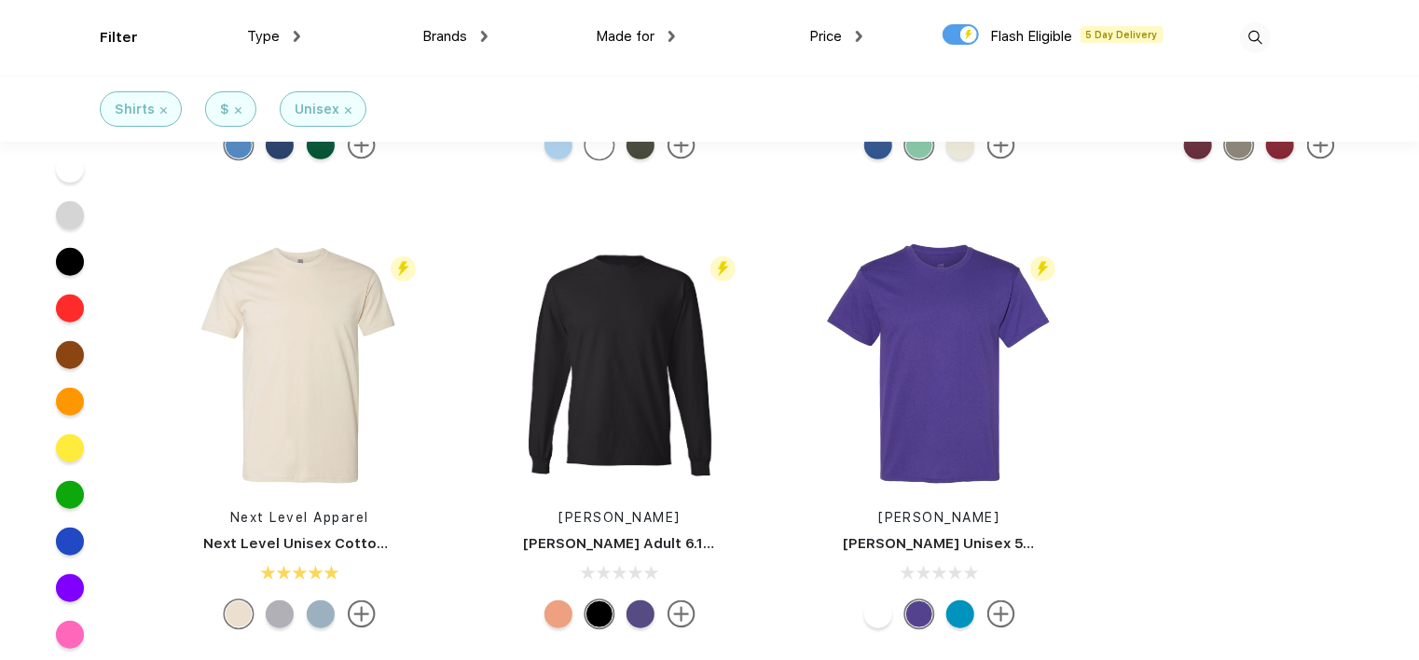
scroll to position [4194, 0]
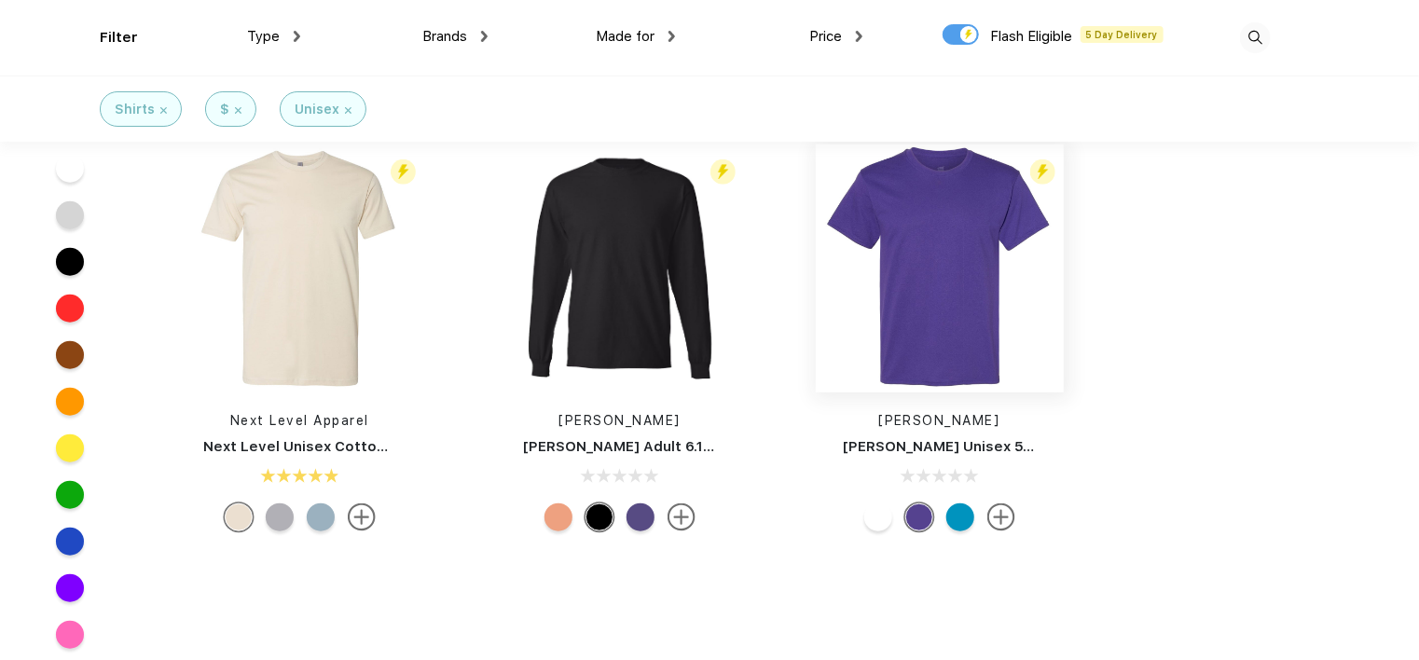
click at [936, 356] on img at bounding box center [940, 268] width 248 height 248
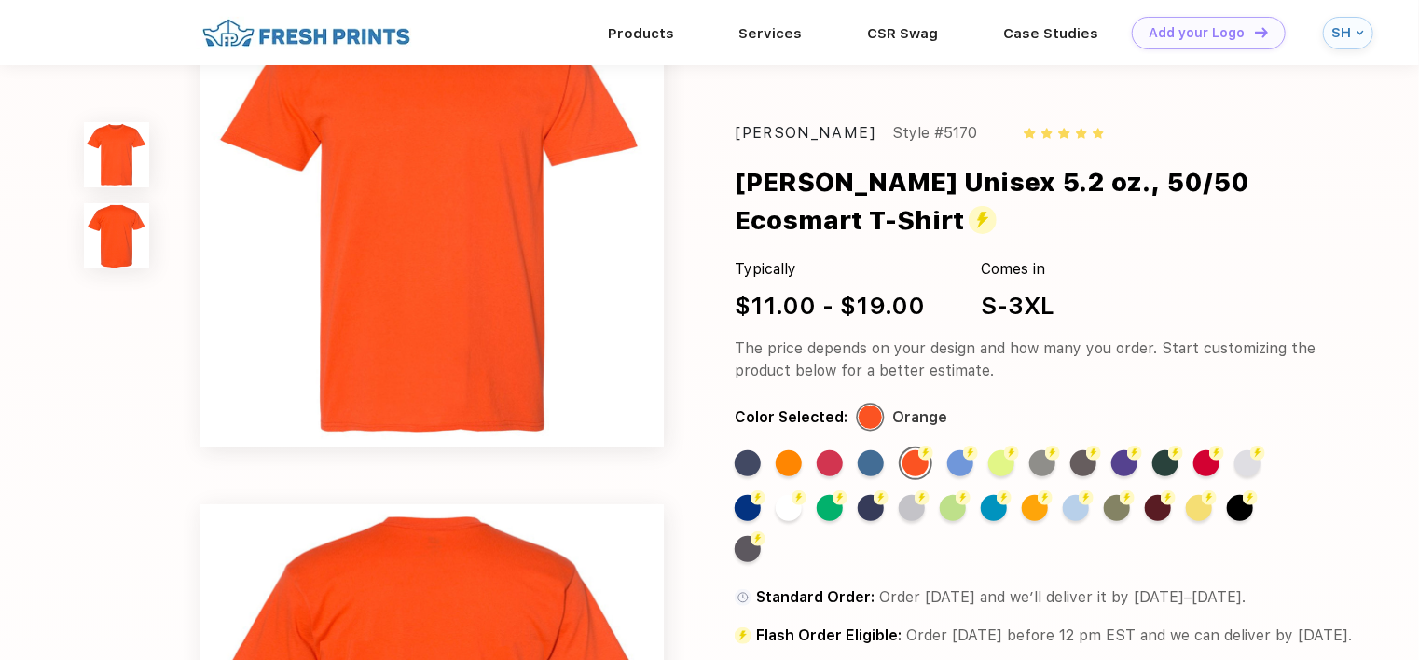
scroll to position [93, 0]
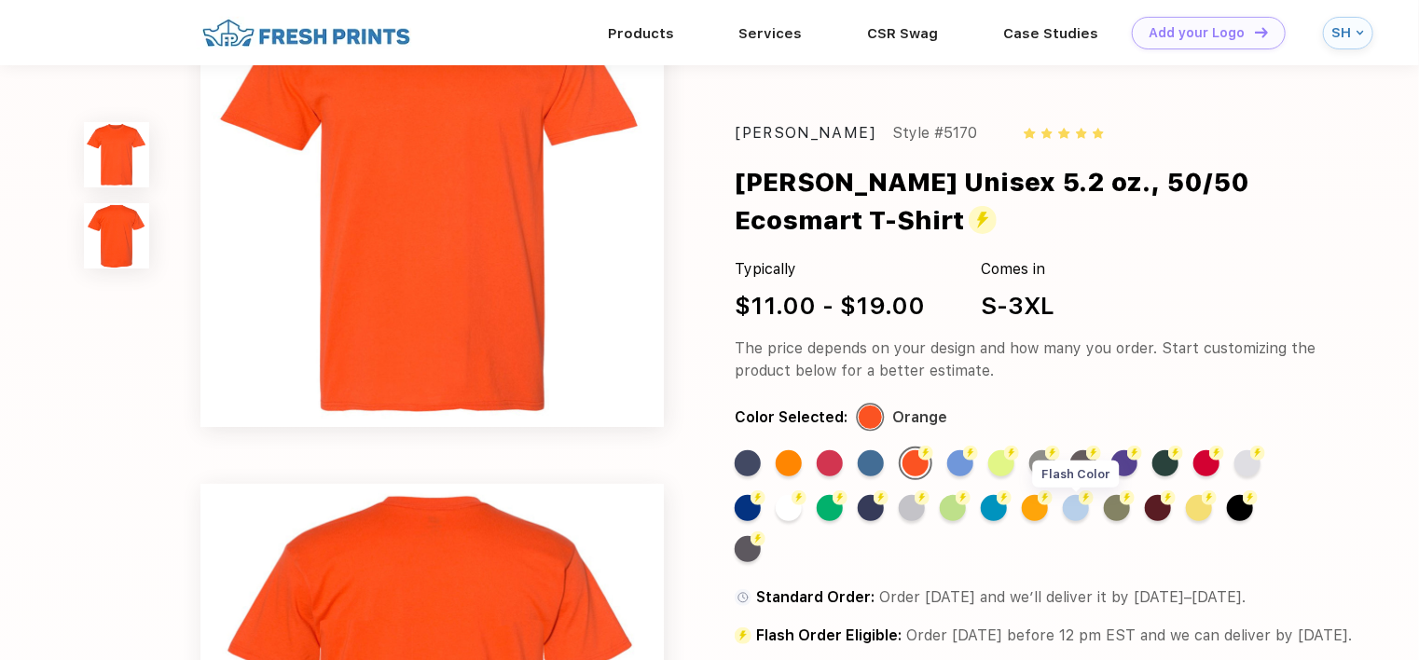
click at [1085, 508] on div "Flash Color" at bounding box center [1076, 508] width 26 height 26
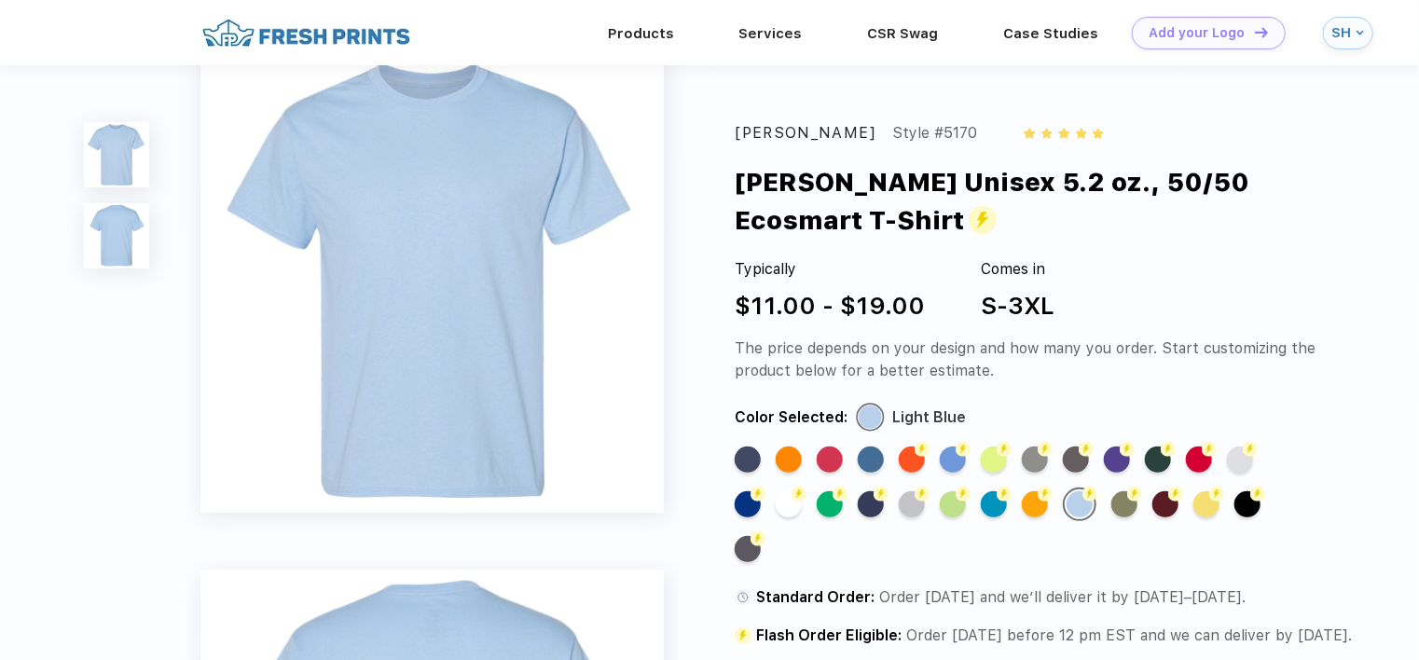
scroll to position [0, 0]
